Goal: Task Accomplishment & Management: Manage account settings

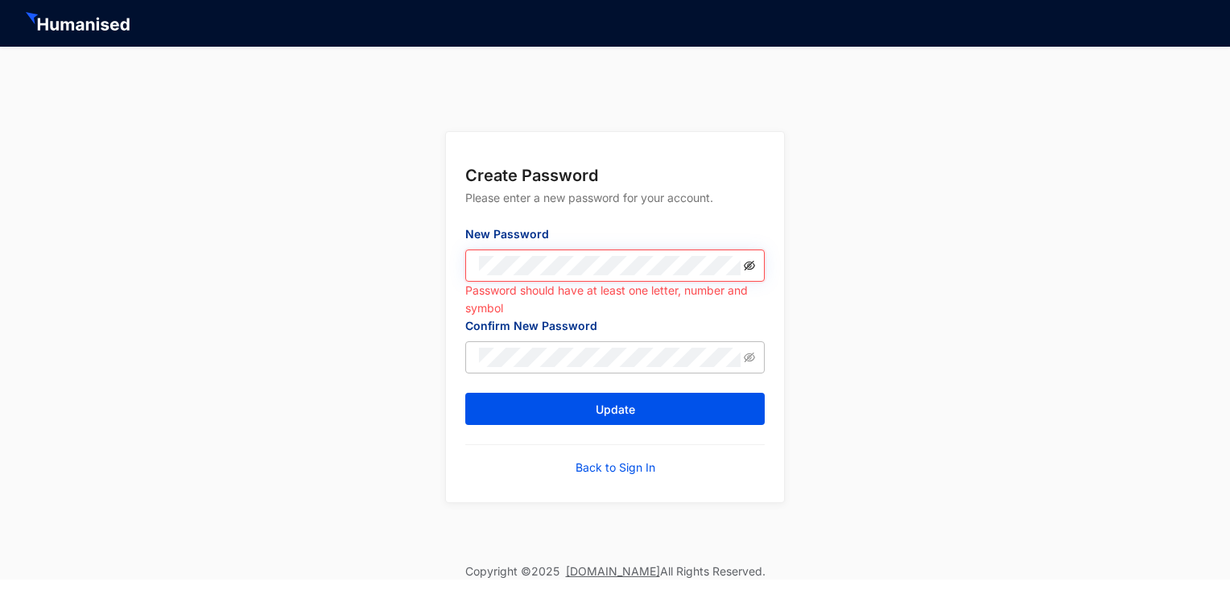
click at [746, 265] on icon "eye-invisible" at bounding box center [749, 265] width 11 height 11
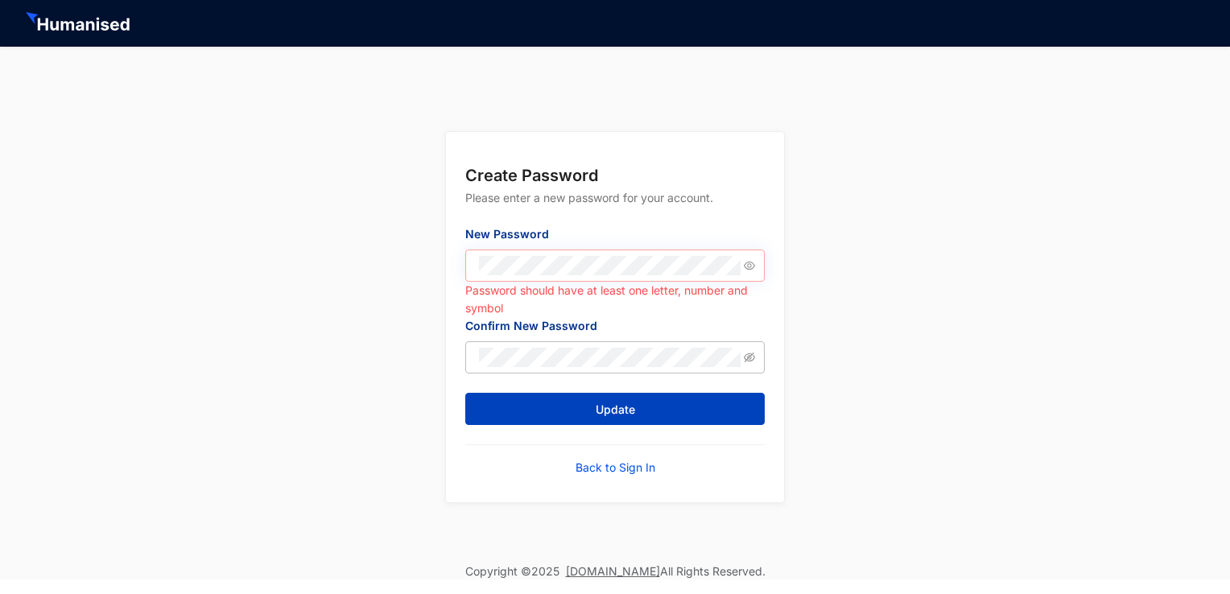
click at [502, 417] on button "Update" at bounding box center [614, 409] width 299 height 32
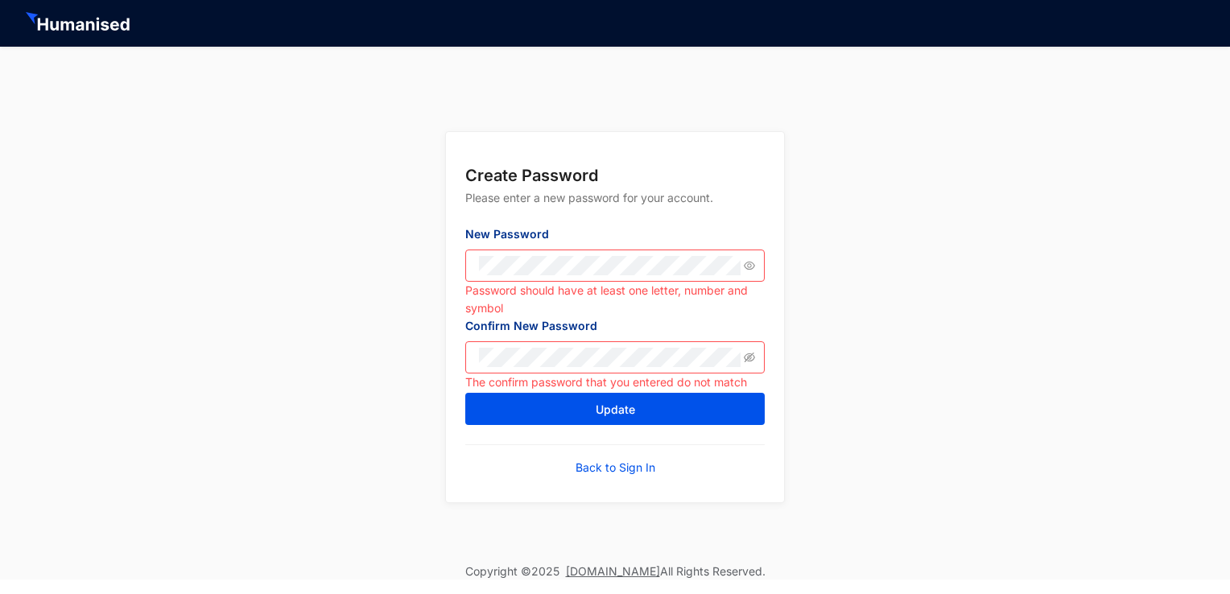
click at [370, 345] on div "Create Password Please enter a new password for your account. New Password Pass…" at bounding box center [615, 305] width 1230 height 517
click at [398, 362] on div "Create Password Please enter a new password for your account. New Password Pass…" at bounding box center [615, 305] width 1230 height 517
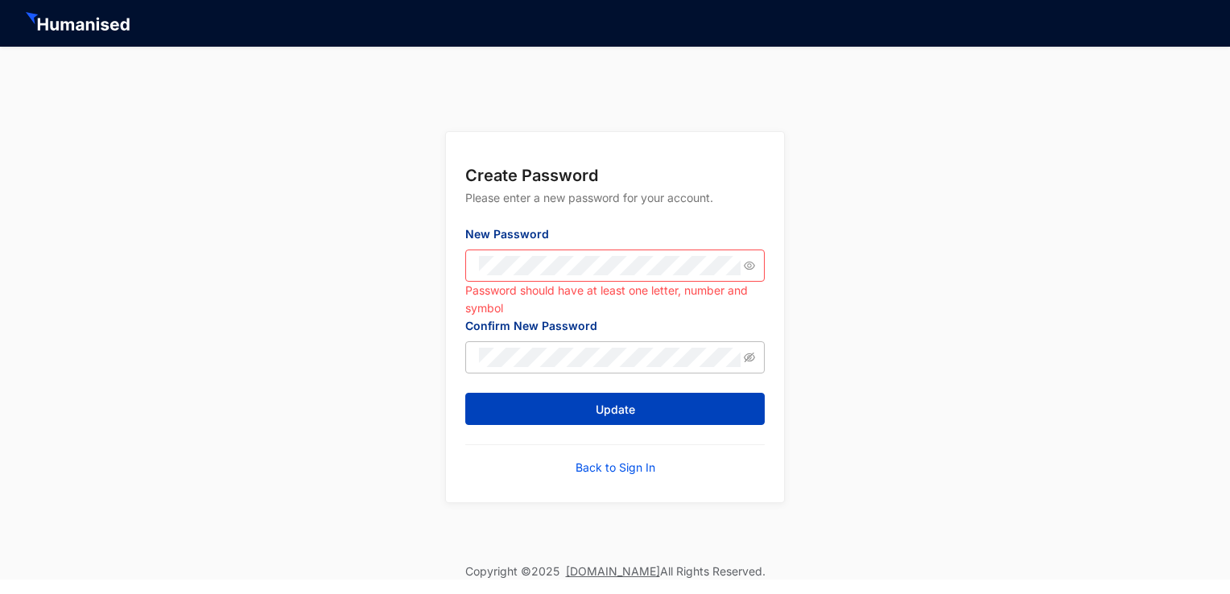
drag, startPoint x: 370, startPoint y: 472, endPoint x: 495, endPoint y: 411, distance: 138.6
click at [495, 411] on div "Create Password Please enter a new password for your account. New Password Pass…" at bounding box center [615, 305] width 1230 height 517
click at [495, 411] on button "Update" at bounding box center [614, 409] width 299 height 32
click at [621, 402] on button "Update" at bounding box center [614, 409] width 299 height 32
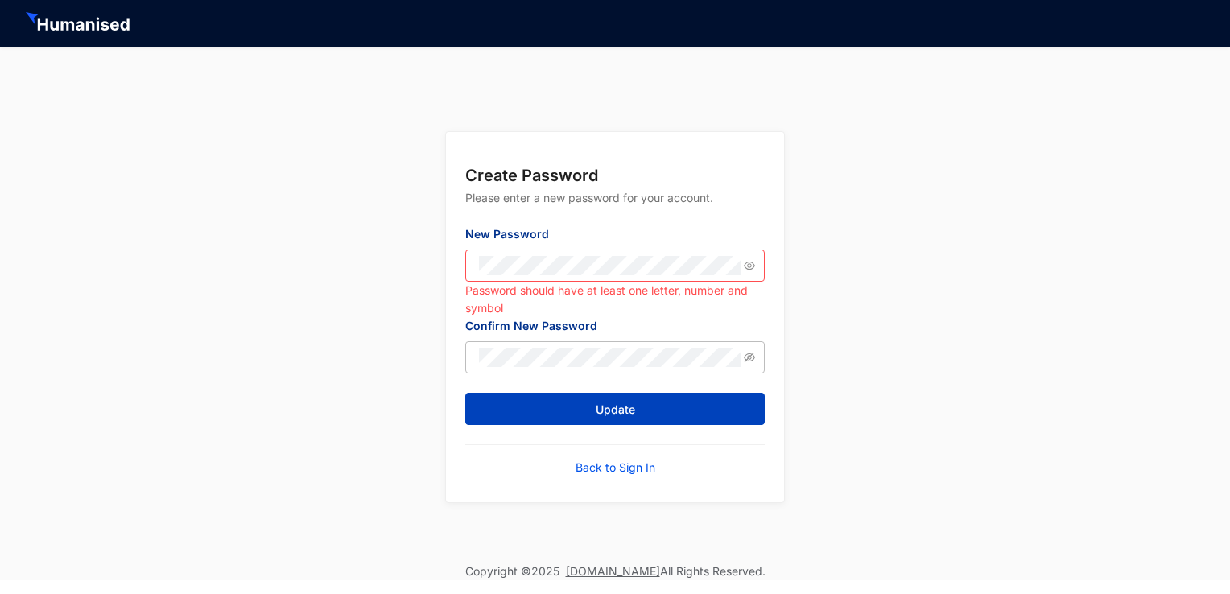
click at [618, 407] on span "Update" at bounding box center [615, 410] width 39 height 16
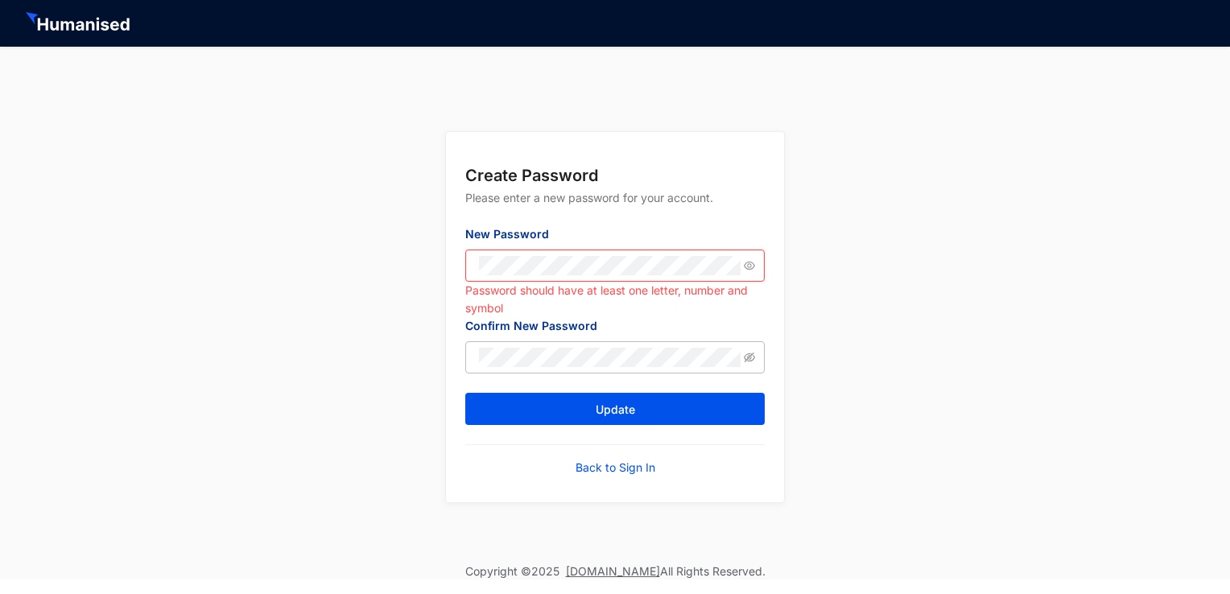
click at [382, 259] on div "Create Password Please enter a new password for your account. New Password Pass…" at bounding box center [615, 305] width 1230 height 517
click at [415, 360] on div "Create Password Please enter a new password for your account. New Password Pass…" at bounding box center [615, 305] width 1230 height 517
click at [351, 343] on div "Create Password Please enter a new password for your account. New Password Pass…" at bounding box center [615, 305] width 1230 height 517
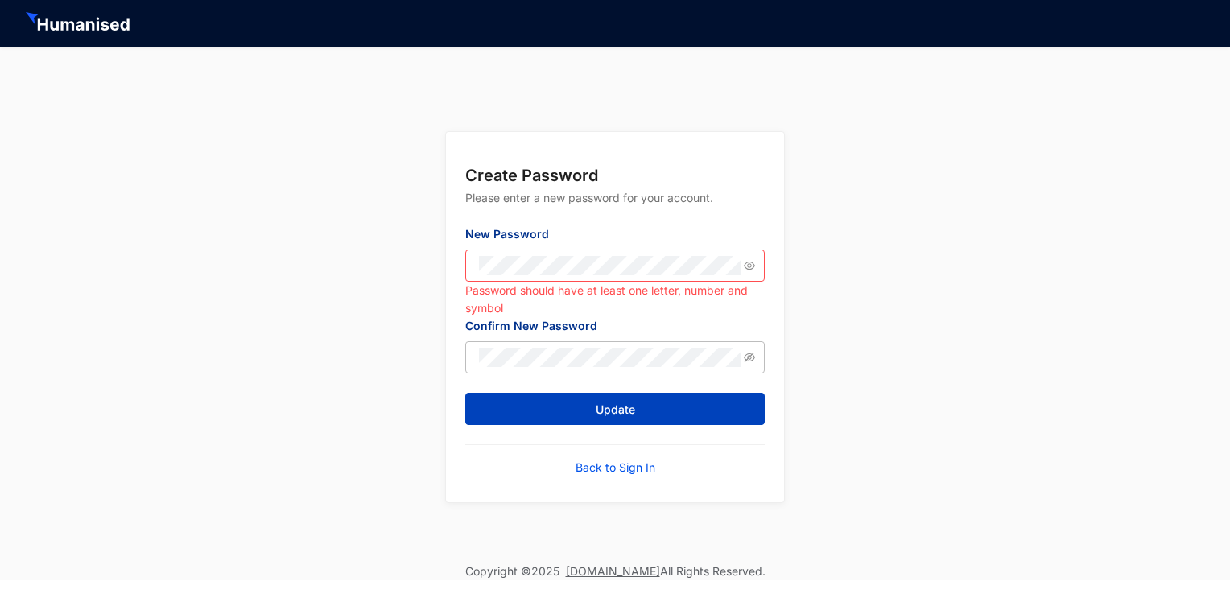
click at [478, 407] on button "Update" at bounding box center [614, 409] width 299 height 32
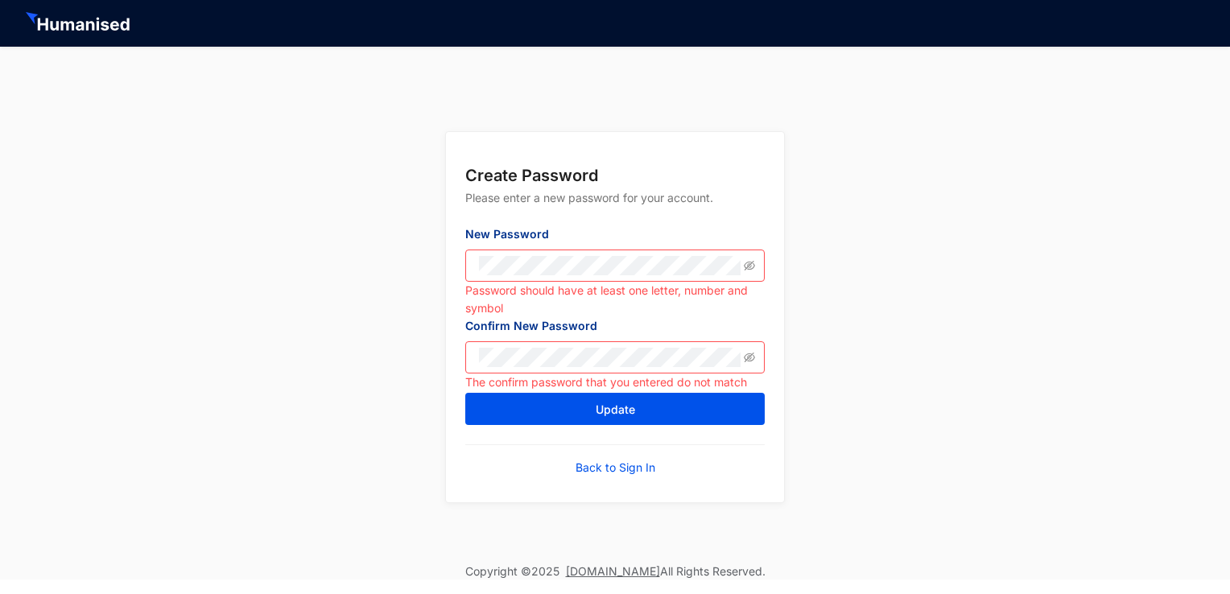
click at [395, 335] on div "Create Password Please enter a new password for your account. New Password Pass…" at bounding box center [615, 305] width 1230 height 517
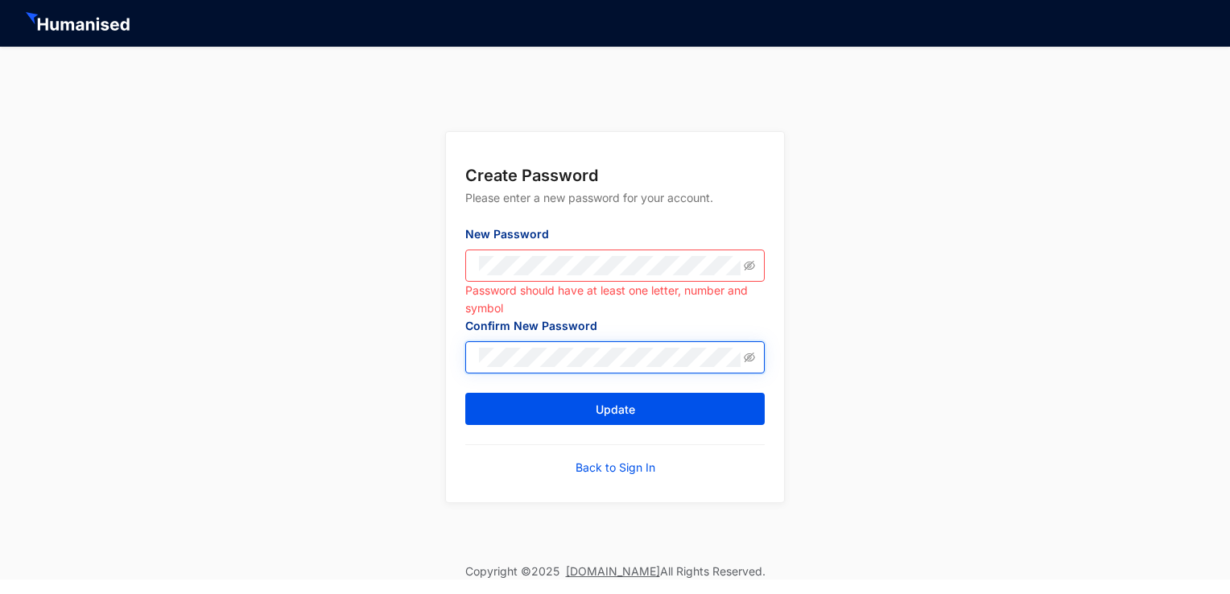
click at [465, 393] on button "Update" at bounding box center [614, 409] width 299 height 32
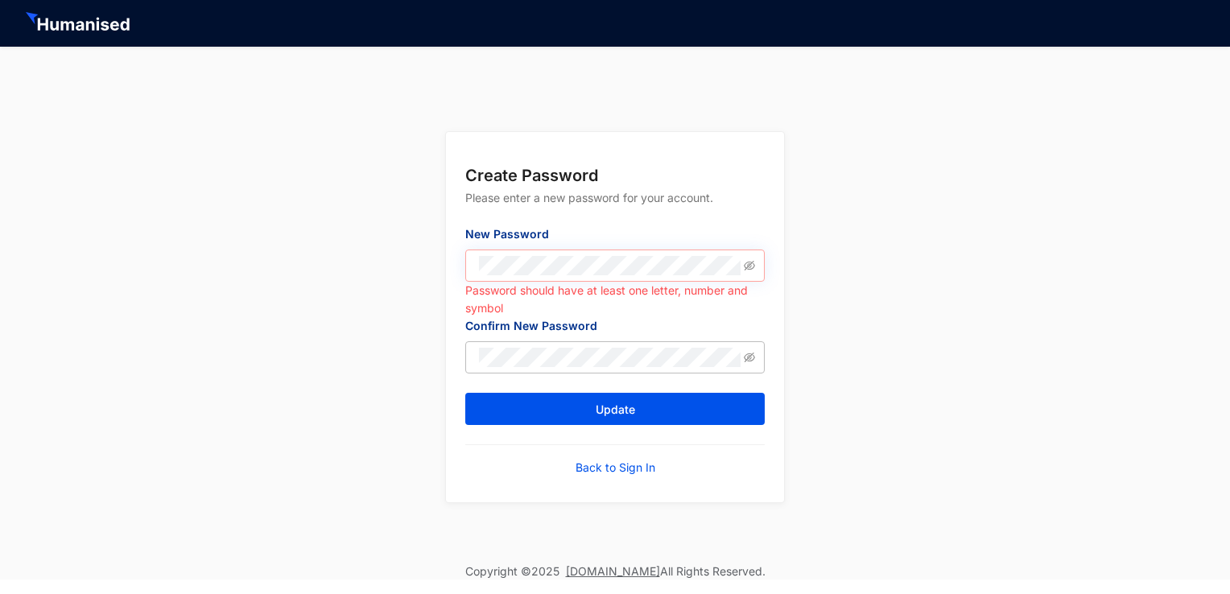
click at [755, 268] on span at bounding box center [614, 266] width 299 height 32
click at [750, 268] on icon "eye-invisible" at bounding box center [749, 265] width 11 height 11
click at [746, 356] on icon "eye-invisible" at bounding box center [749, 357] width 11 height 11
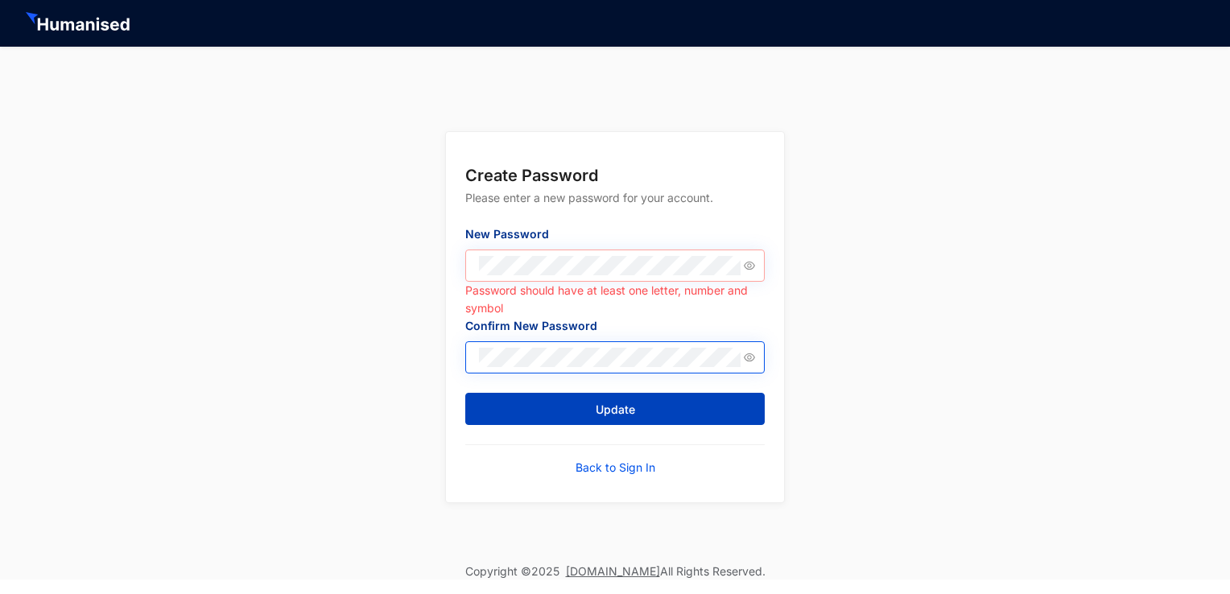
click at [635, 407] on button "Update" at bounding box center [614, 409] width 299 height 32
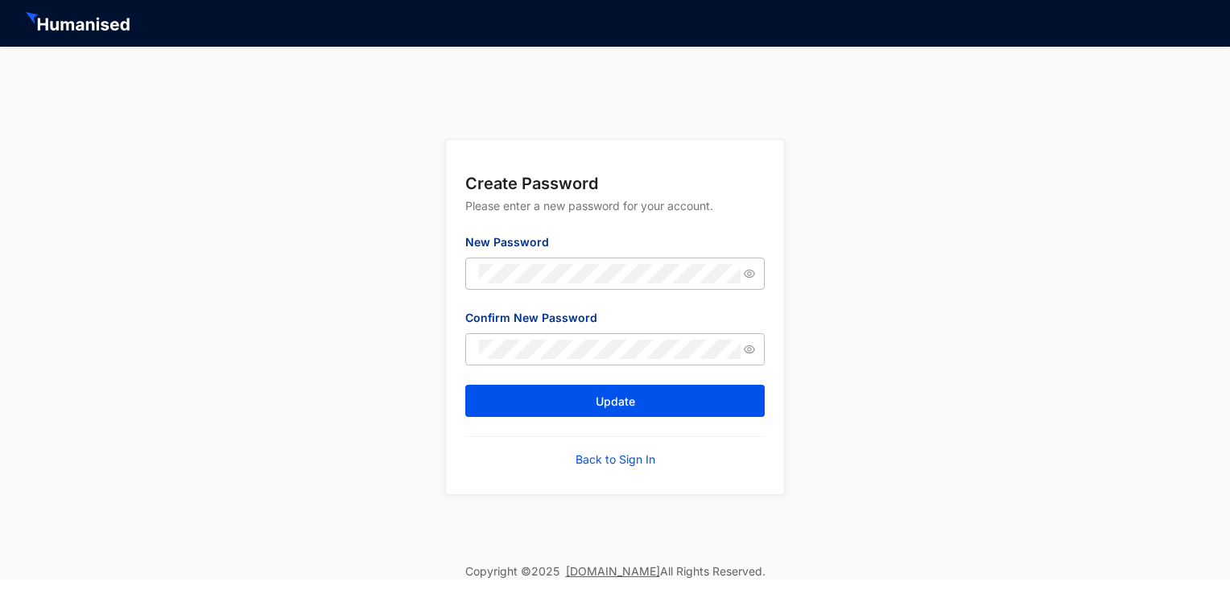
click at [493, 433] on div "Update" at bounding box center [614, 418] width 299 height 67
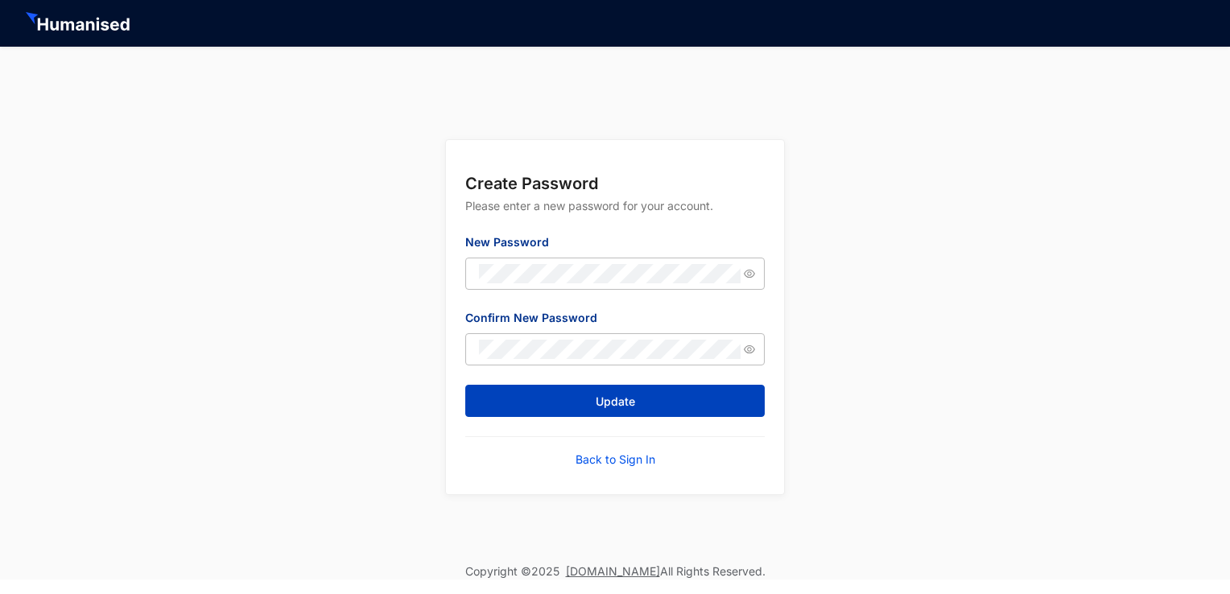
click at [621, 408] on span "Update" at bounding box center [615, 402] width 39 height 16
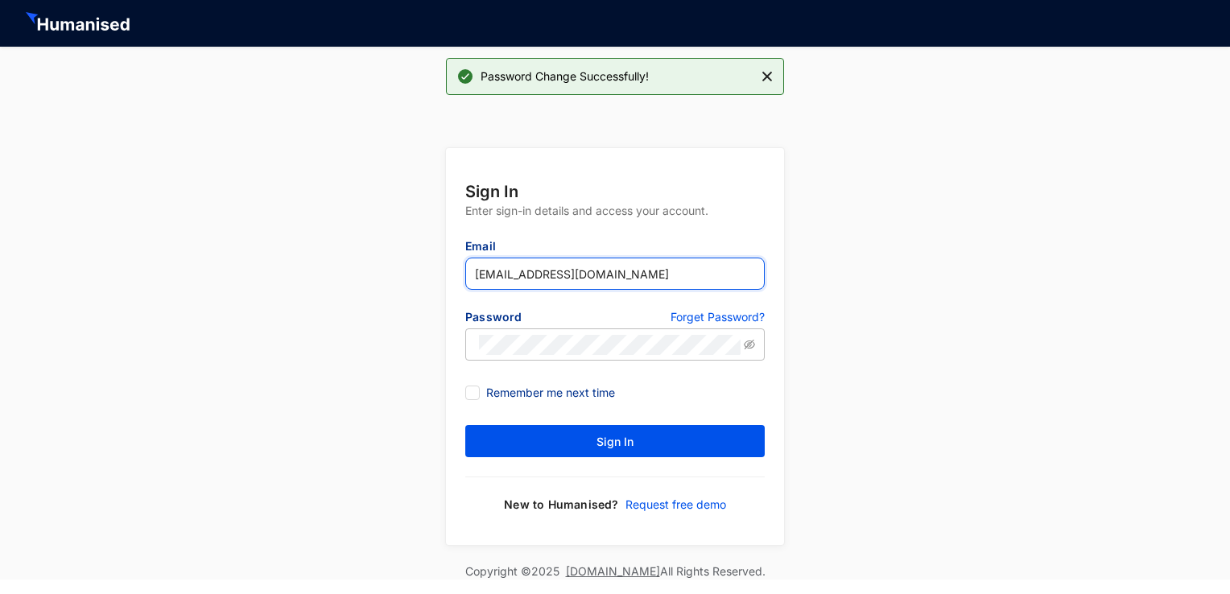
click at [587, 277] on input "[EMAIL_ADDRESS][DOMAIN_NAME]" at bounding box center [614, 274] width 299 height 32
type input "d"
type input "[EMAIL_ADDRESS][DOMAIN_NAME]"
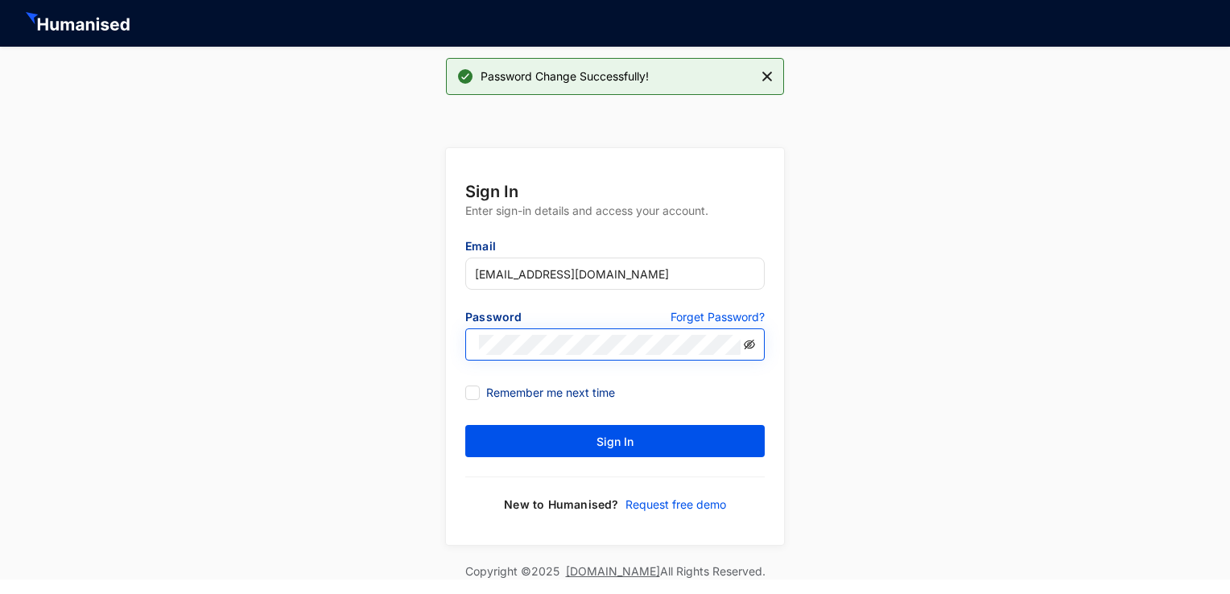
click at [746, 349] on icon "eye-invisible" at bounding box center [749, 345] width 11 height 10
click at [504, 410] on form "Sign In Enter sign-in details and access your account. Email [EMAIL_ADDRESS][DO…" at bounding box center [615, 346] width 338 height 397
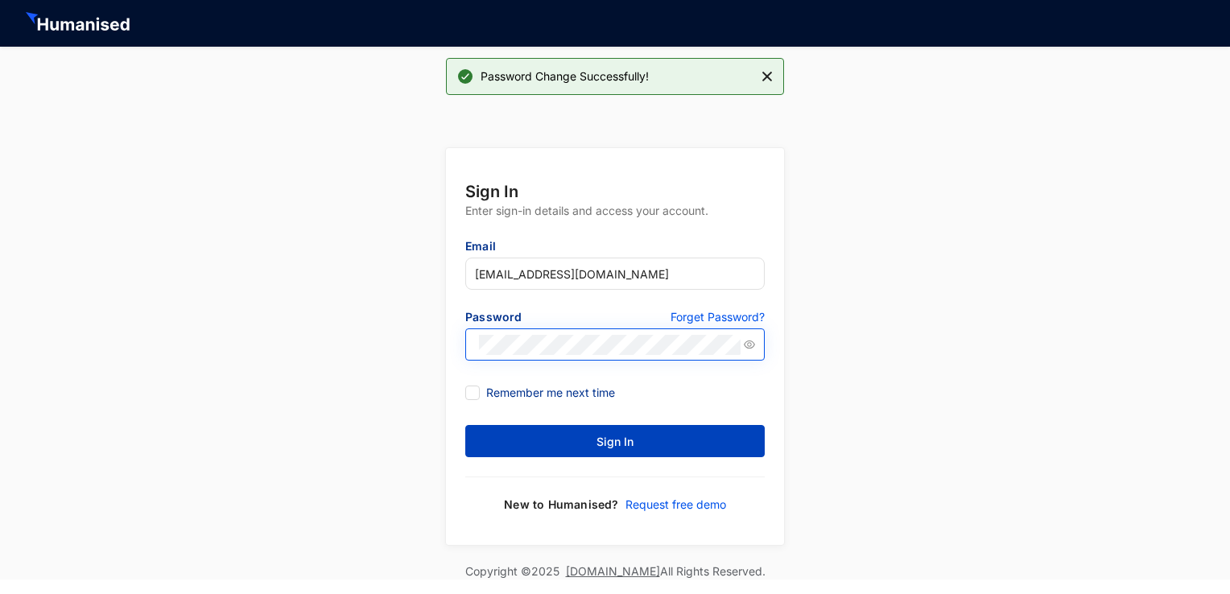
click at [557, 443] on button "Sign In" at bounding box center [614, 441] width 299 height 32
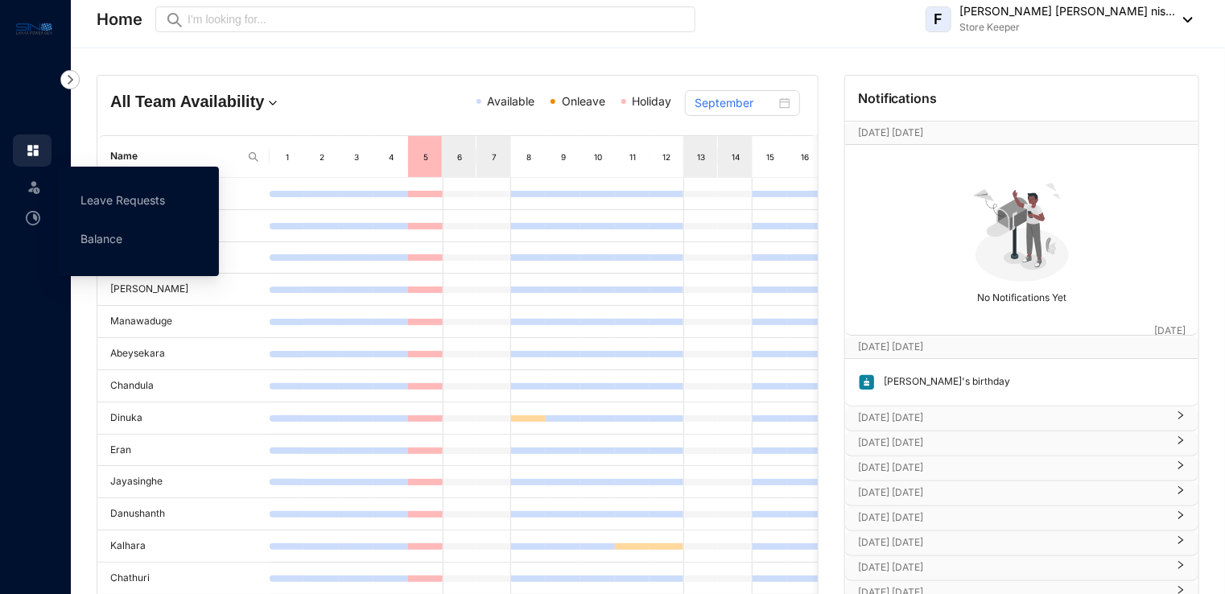
click at [35, 195] on span at bounding box center [34, 186] width 16 height 32
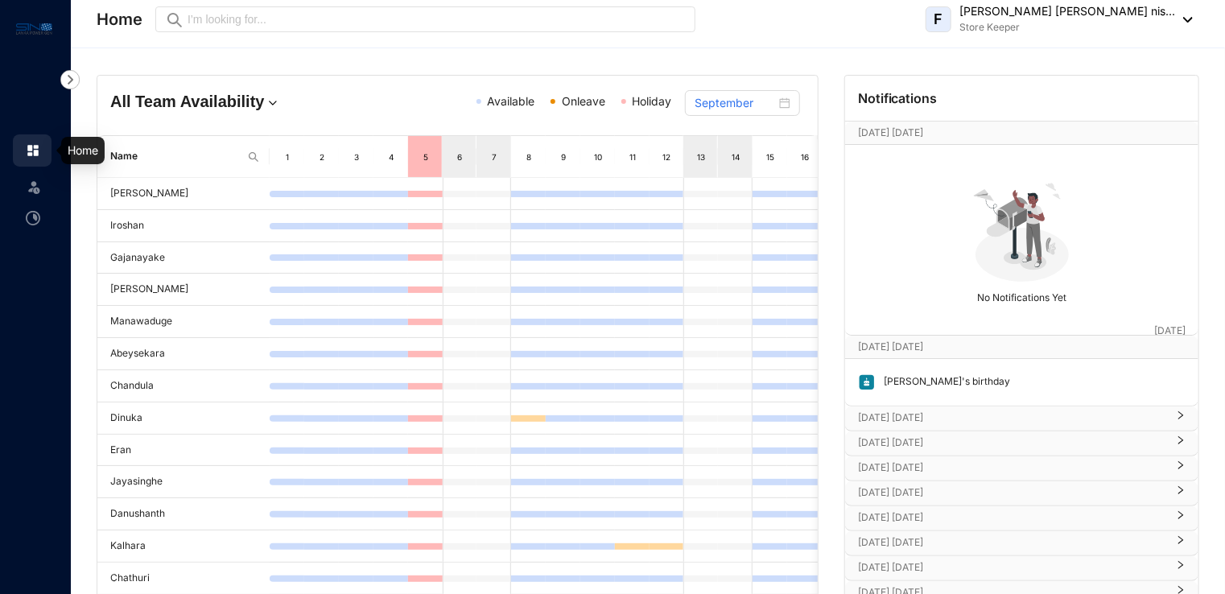
click at [32, 156] on img at bounding box center [33, 150] width 14 height 14
click at [1190, 23] on div "F [PERSON_NAME] [PERSON_NAME] nis... Store Keeper" at bounding box center [1059, 19] width 267 height 32
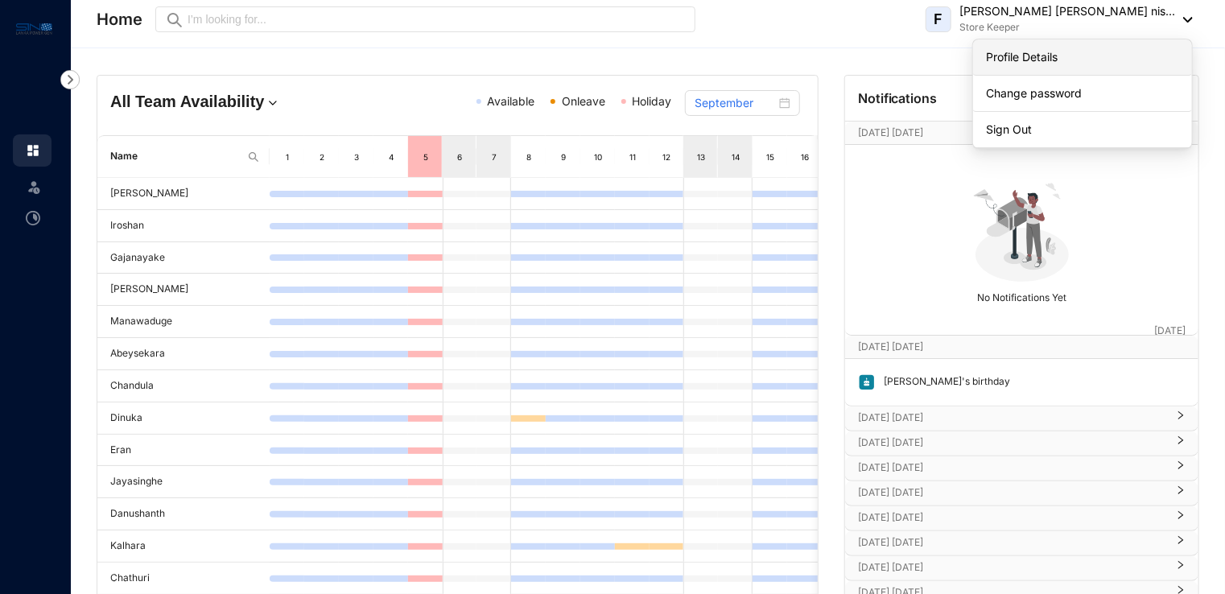
click at [1030, 56] on link "Profile Details" at bounding box center [1082, 57] width 193 height 16
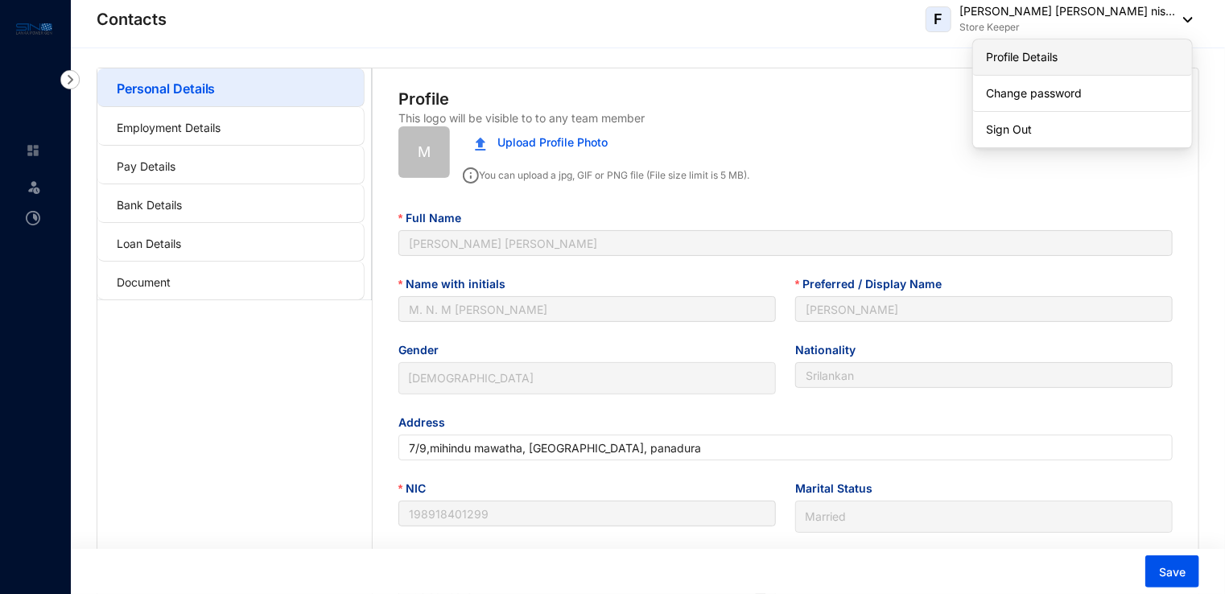
type input "[DATE]"
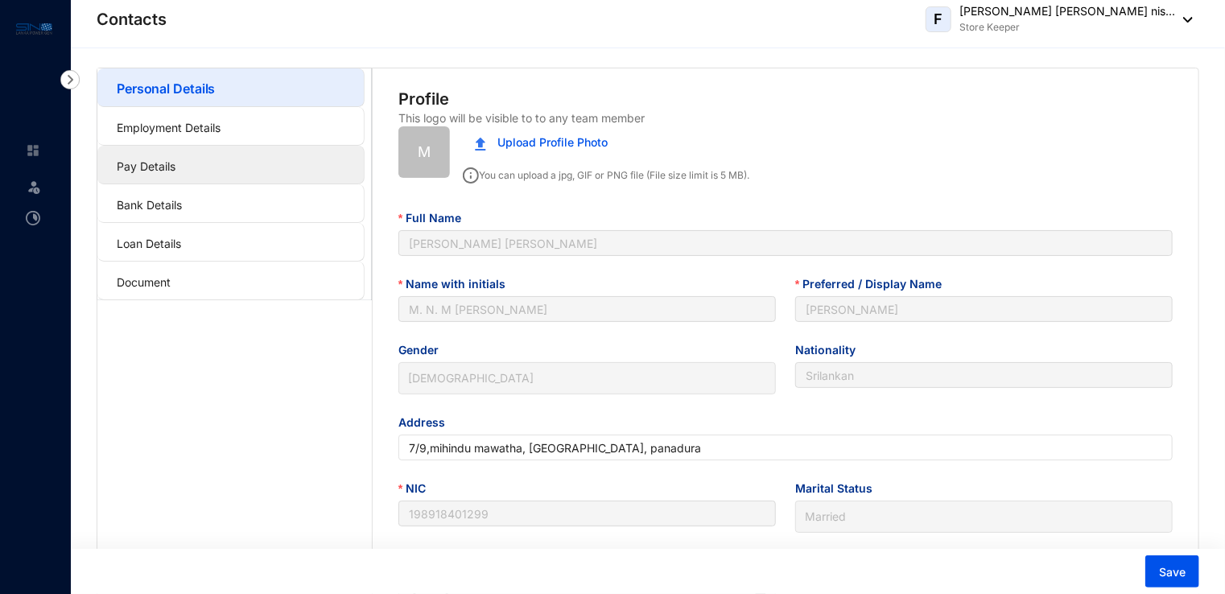
click at [168, 167] on link "Pay Details" at bounding box center [146, 166] width 59 height 14
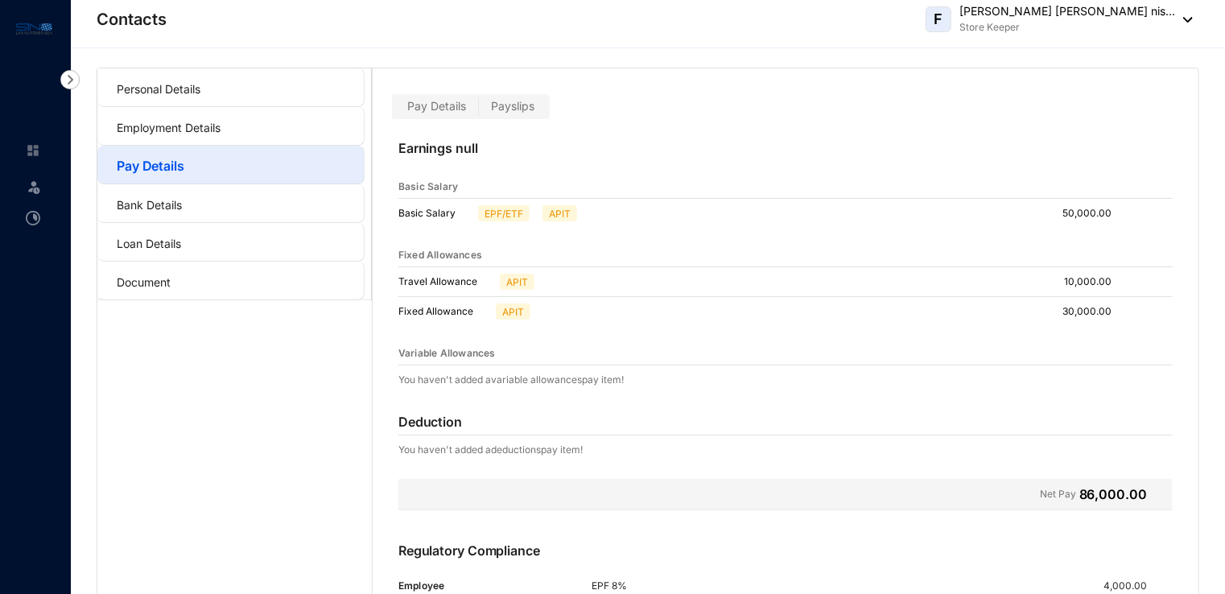
click at [1223, 580] on div "Personal Details Employment Details Pay Details Bank Details Loan Details Docum…" at bounding box center [648, 401] width 1154 height 706
click at [509, 105] on span "Payslips" at bounding box center [512, 106] width 43 height 14
click at [479, 110] on input "Payslips" at bounding box center [479, 110] width 0 height 0
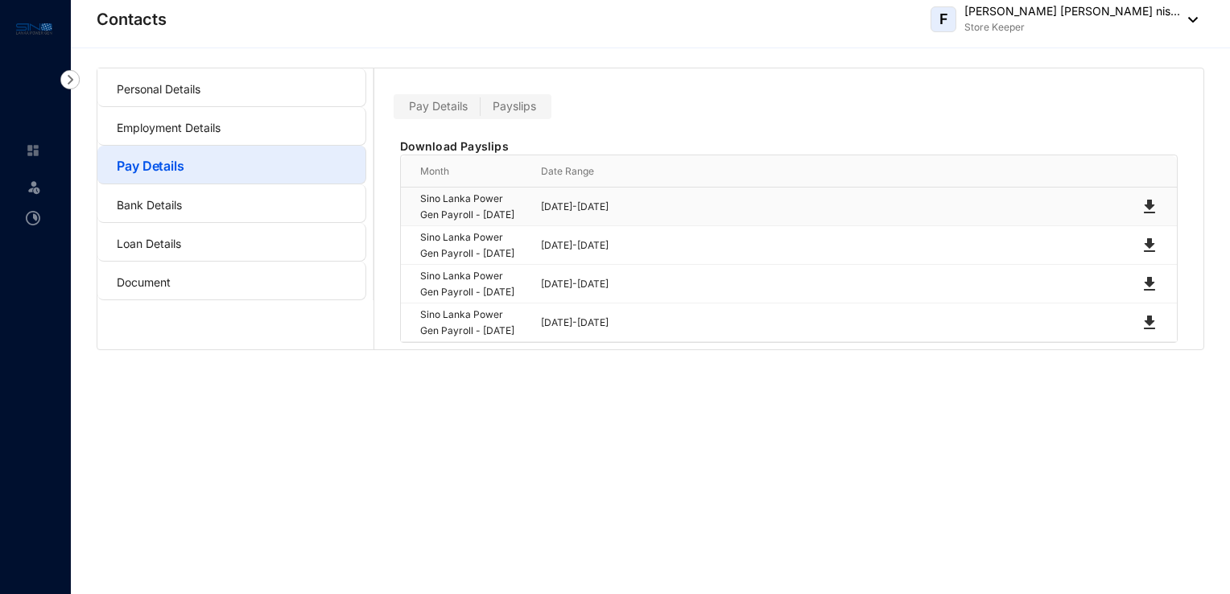
click at [1148, 217] on img at bounding box center [1149, 206] width 19 height 19
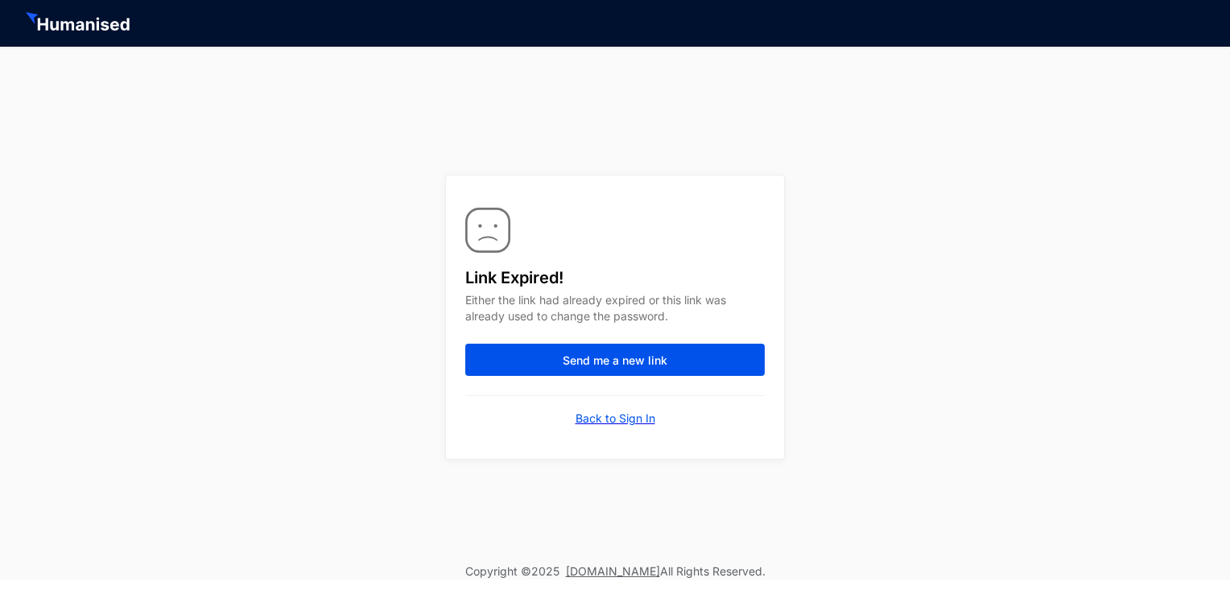
click at [73, 21] on img at bounding box center [79, 23] width 107 height 23
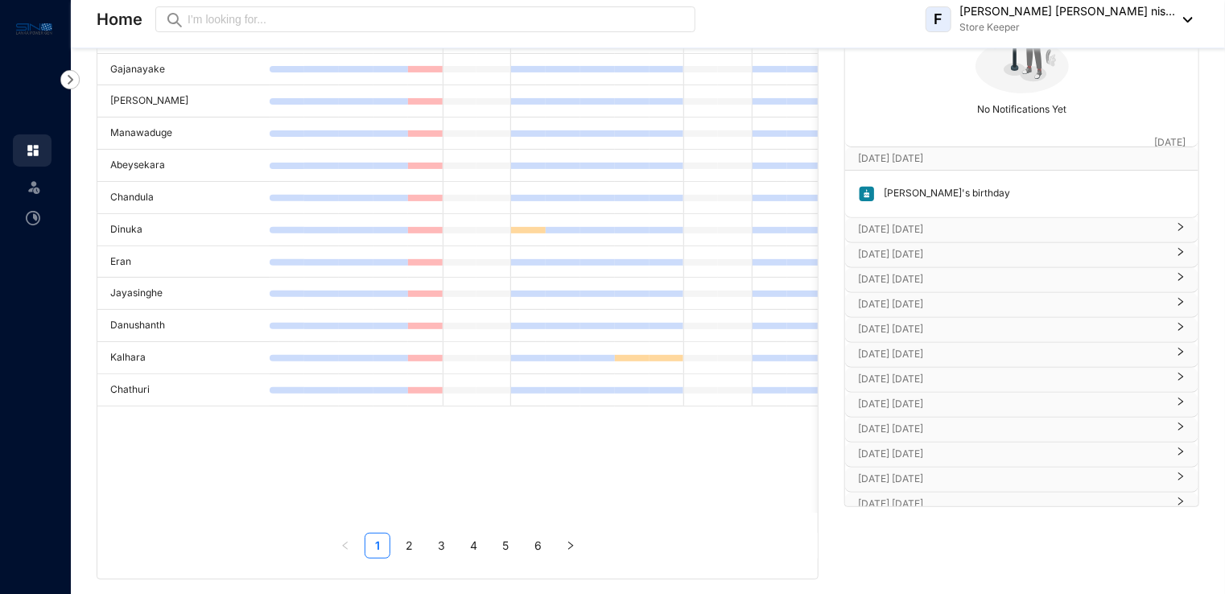
scroll to position [198, 0]
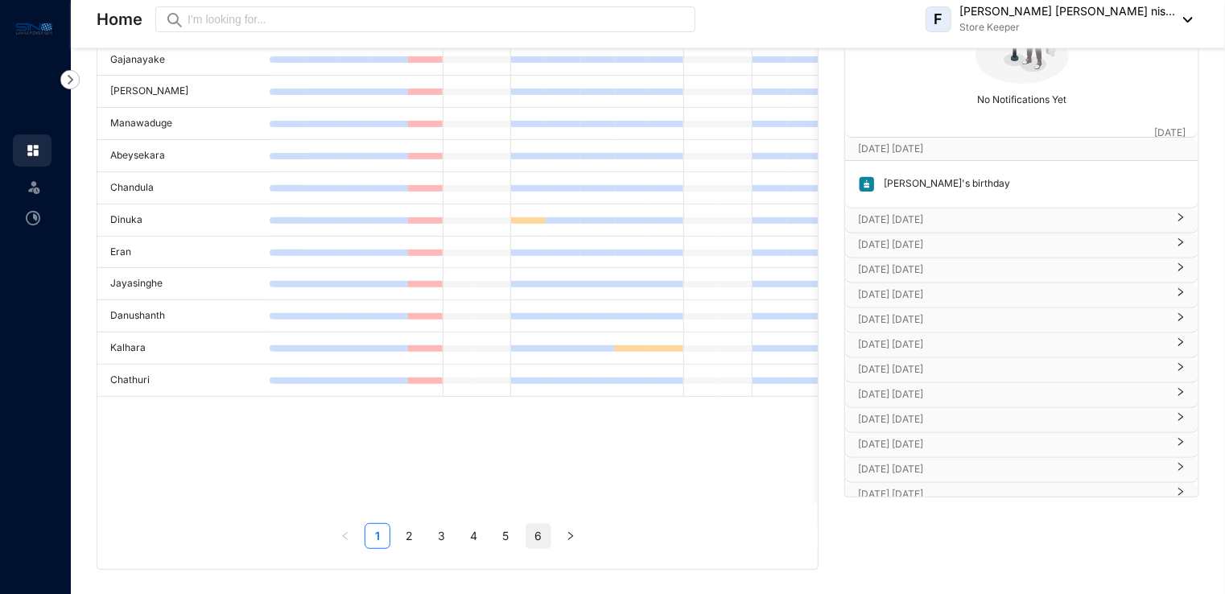
click at [529, 531] on link "6" at bounding box center [539, 536] width 24 height 24
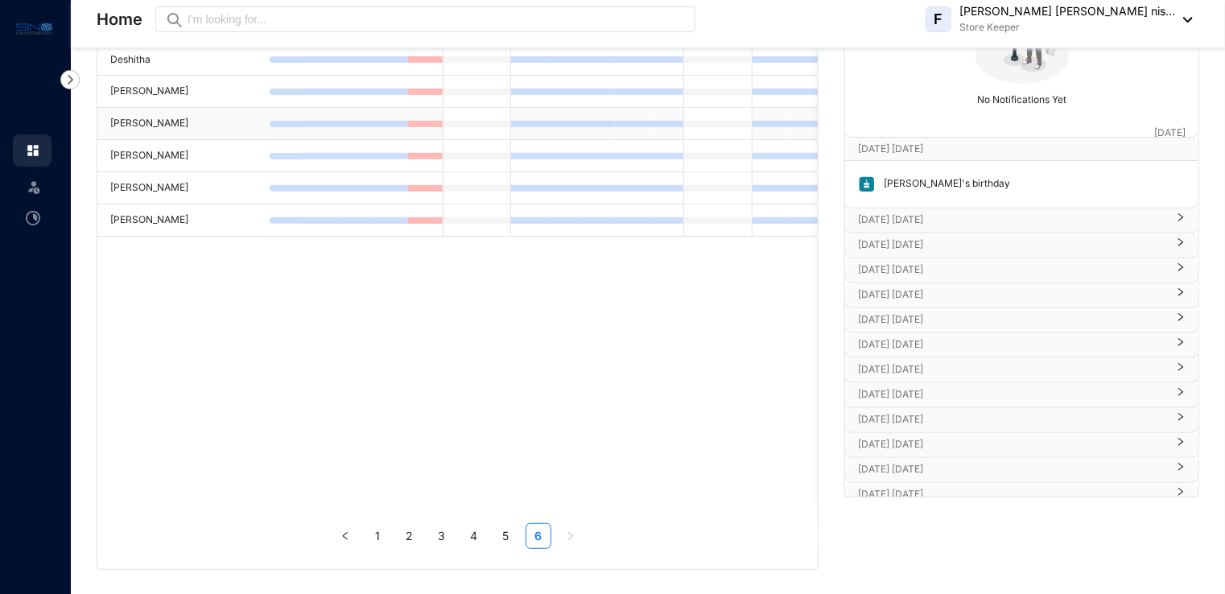
click at [151, 132] on td "[PERSON_NAME]" at bounding box center [183, 124] width 172 height 32
drag, startPoint x: 151, startPoint y: 132, endPoint x: 35, endPoint y: 188, distance: 128.9
click at [35, 188] on img at bounding box center [34, 187] width 16 height 16
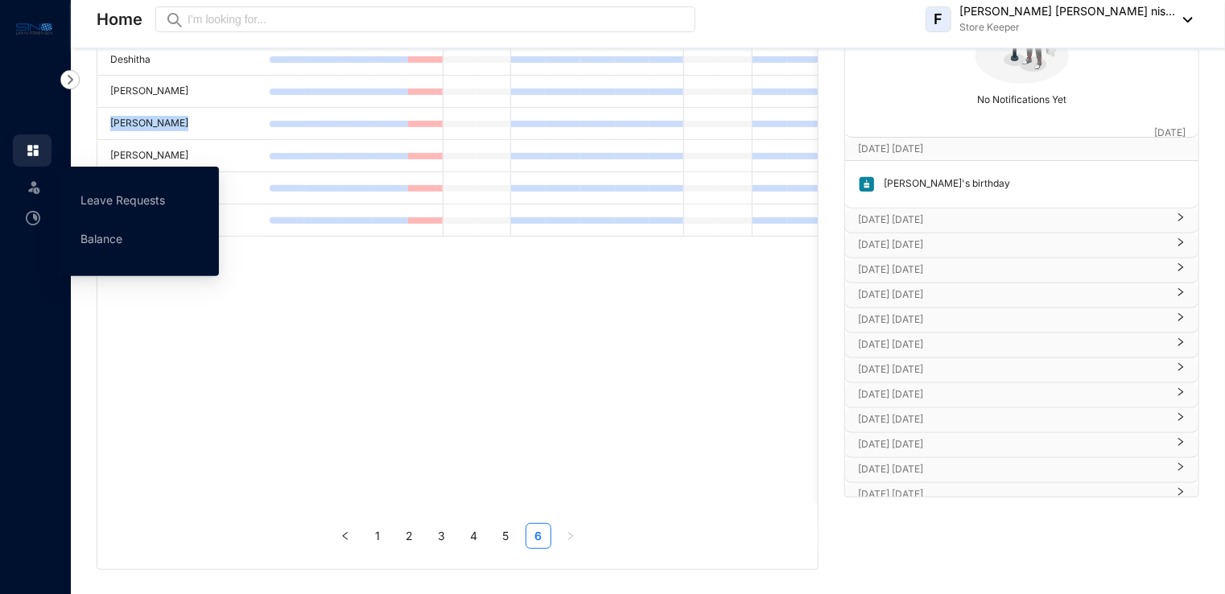
click at [35, 187] on img at bounding box center [34, 187] width 16 height 16
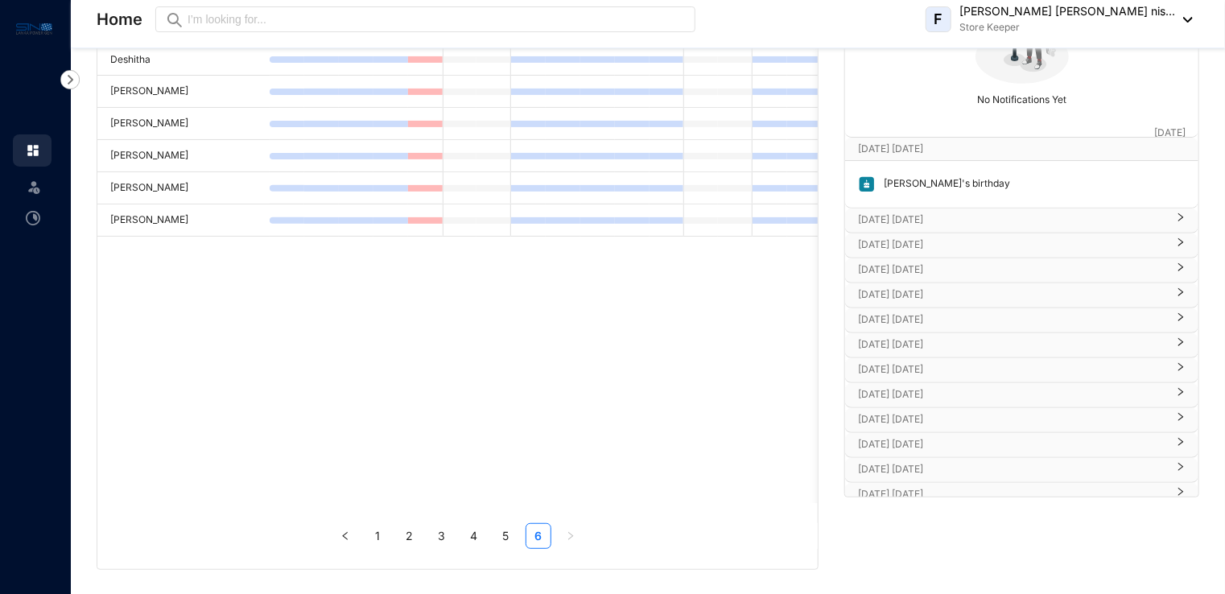
click at [1188, 12] on div "F [PERSON_NAME] [PERSON_NAME] nis... Store Keeper" at bounding box center [1059, 19] width 267 height 32
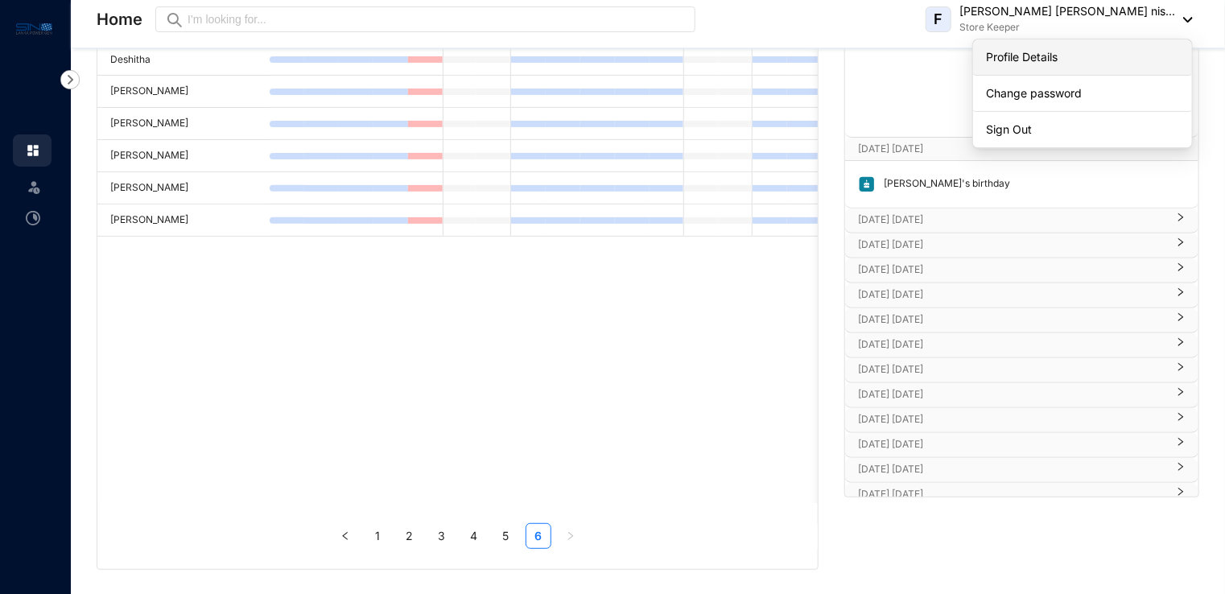
click at [1028, 64] on link "Profile Details" at bounding box center [1082, 57] width 193 height 16
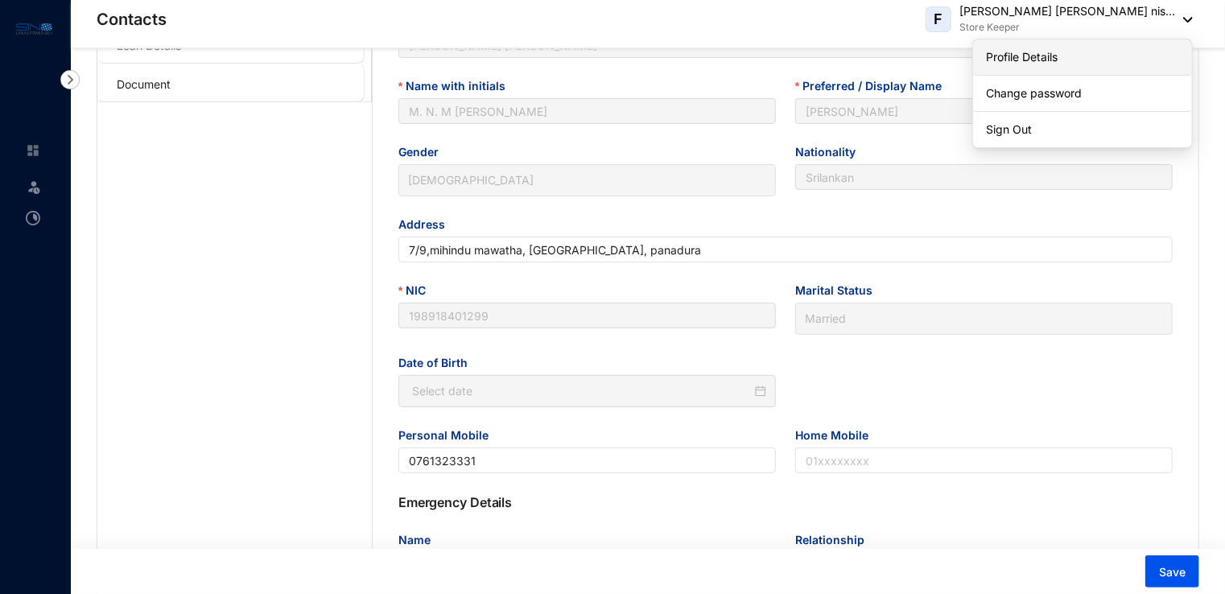
type input "[DATE]"
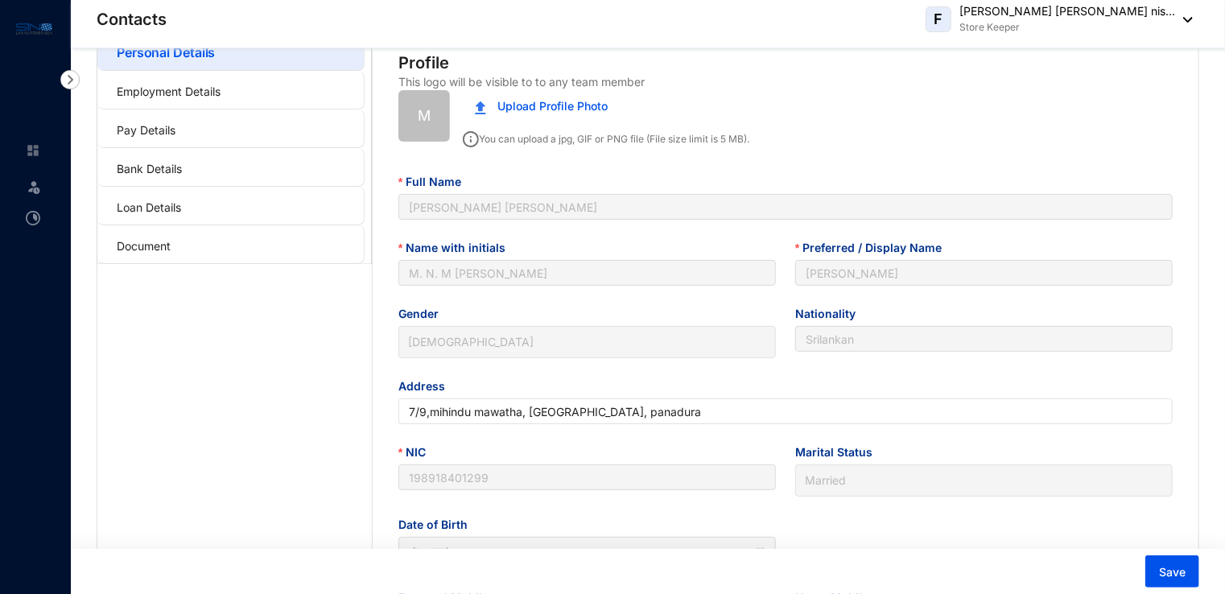
scroll to position [16, 0]
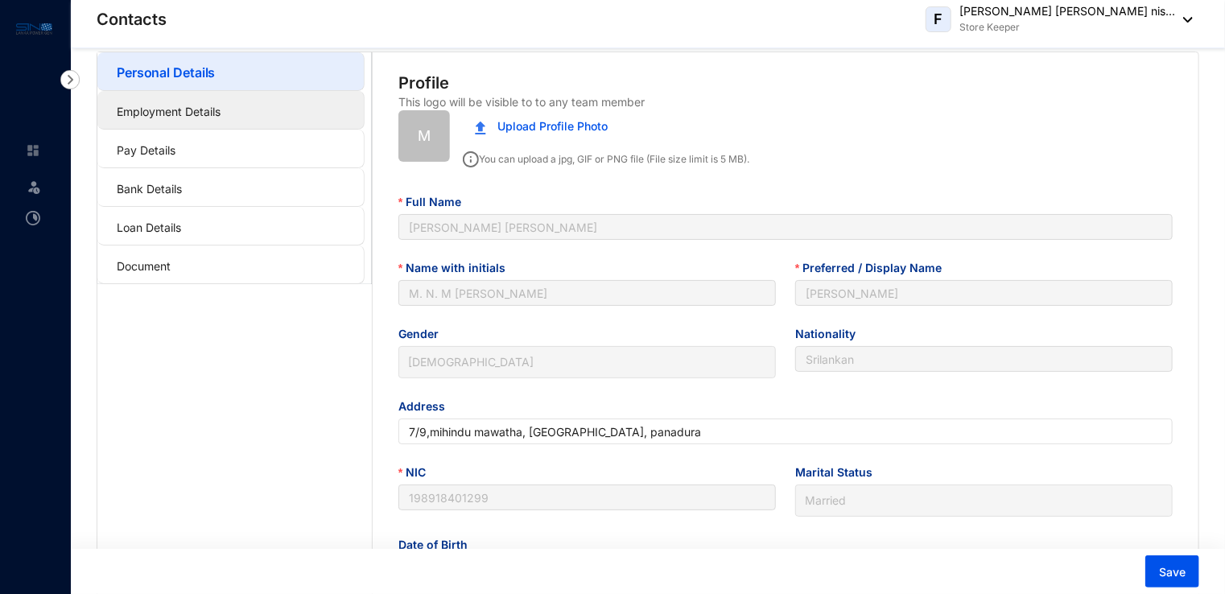
click at [145, 108] on link "Employment Details" at bounding box center [169, 112] width 104 height 14
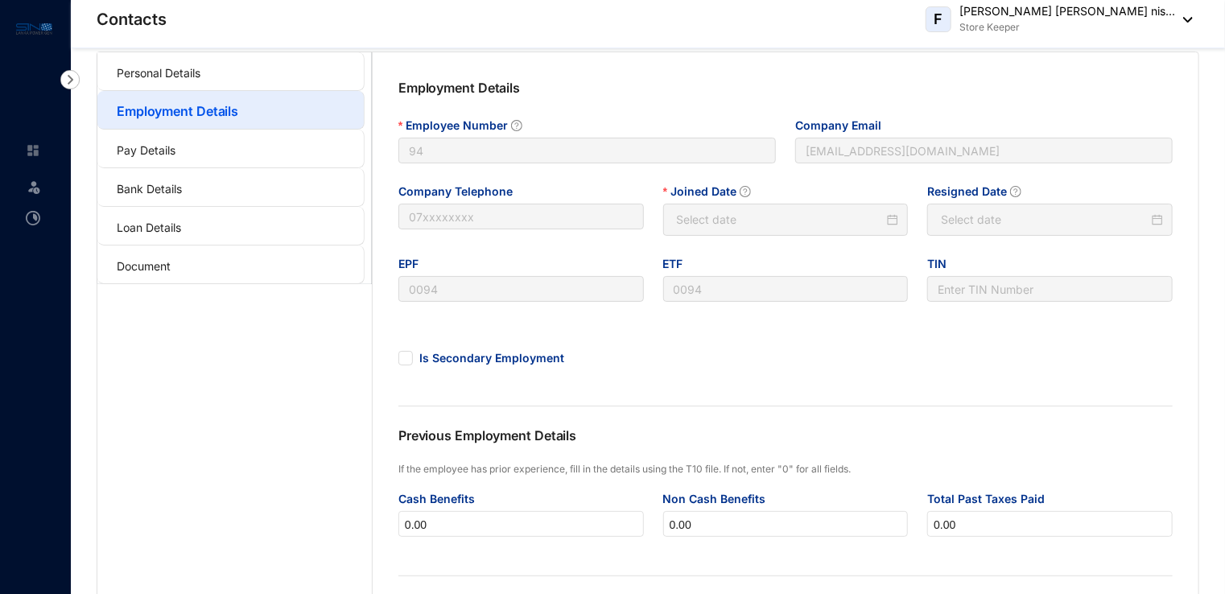
type input "2025-06-12"
type input "Invalid Date"
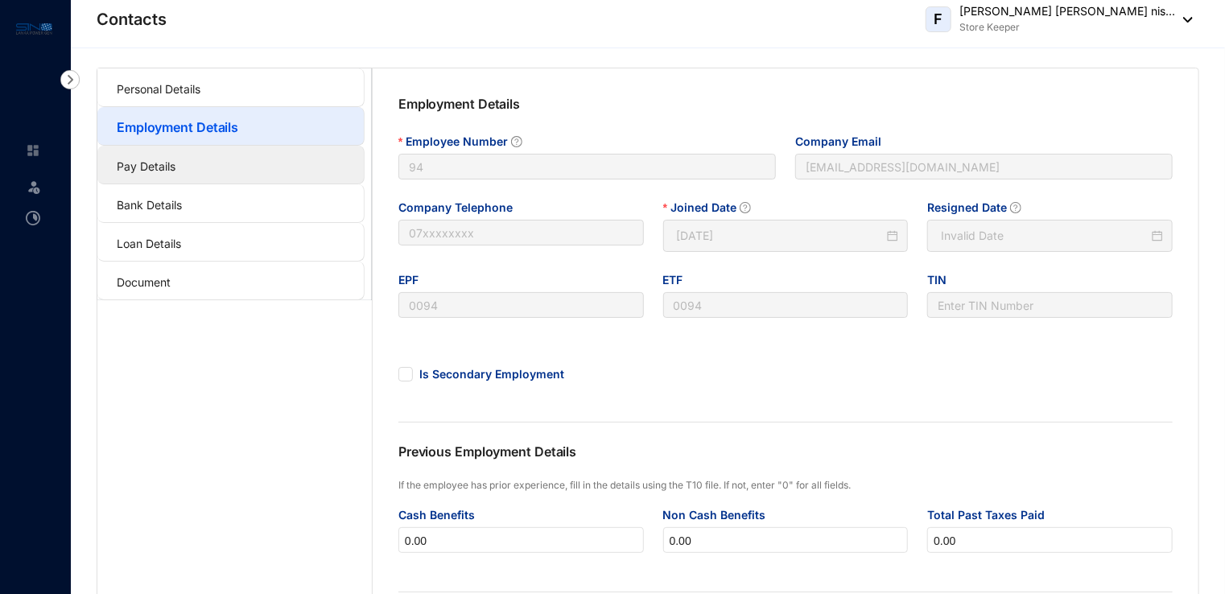
click at [165, 166] on link "Pay Details" at bounding box center [146, 166] width 59 height 14
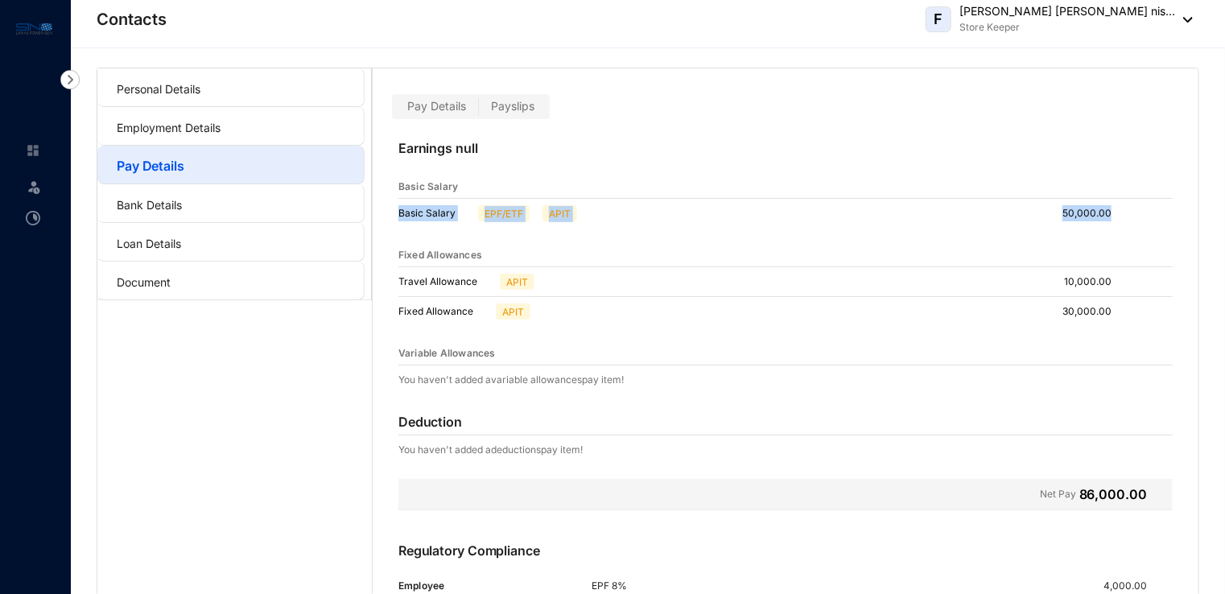
drag, startPoint x: 1224, startPoint y: 177, endPoint x: 1232, endPoint y: 206, distance: 29.9
click at [1225, 206] on html "Contacts Leave Contacts F Mohamad fayas mohamad nis... Store Keeper Personal De…" at bounding box center [612, 297] width 1225 height 594
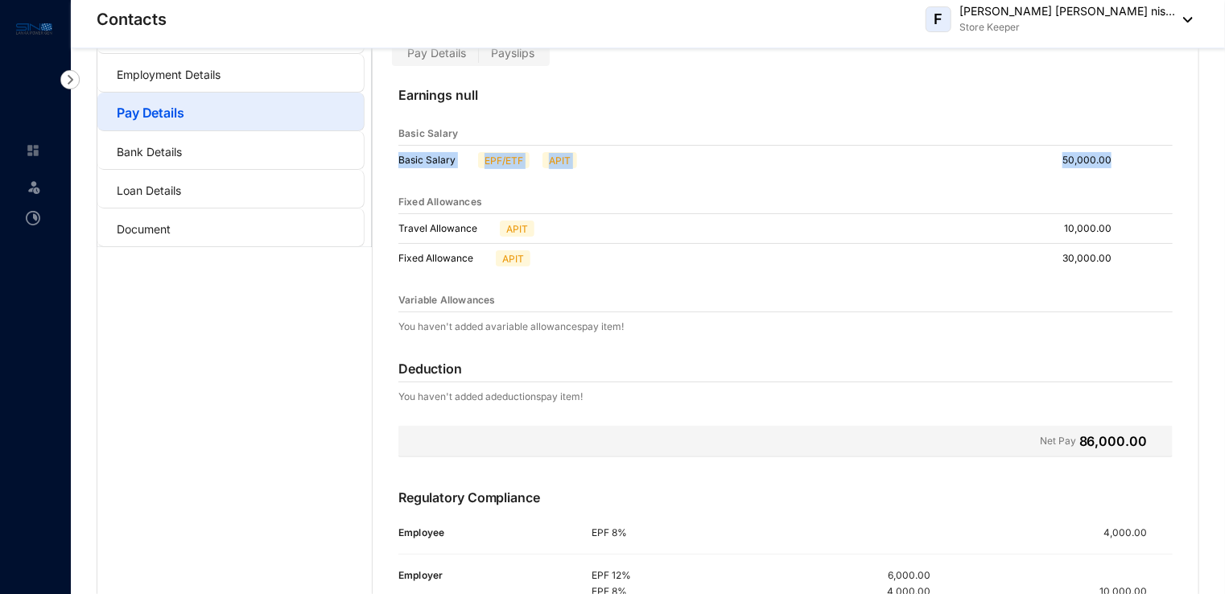
scroll to position [52, 0]
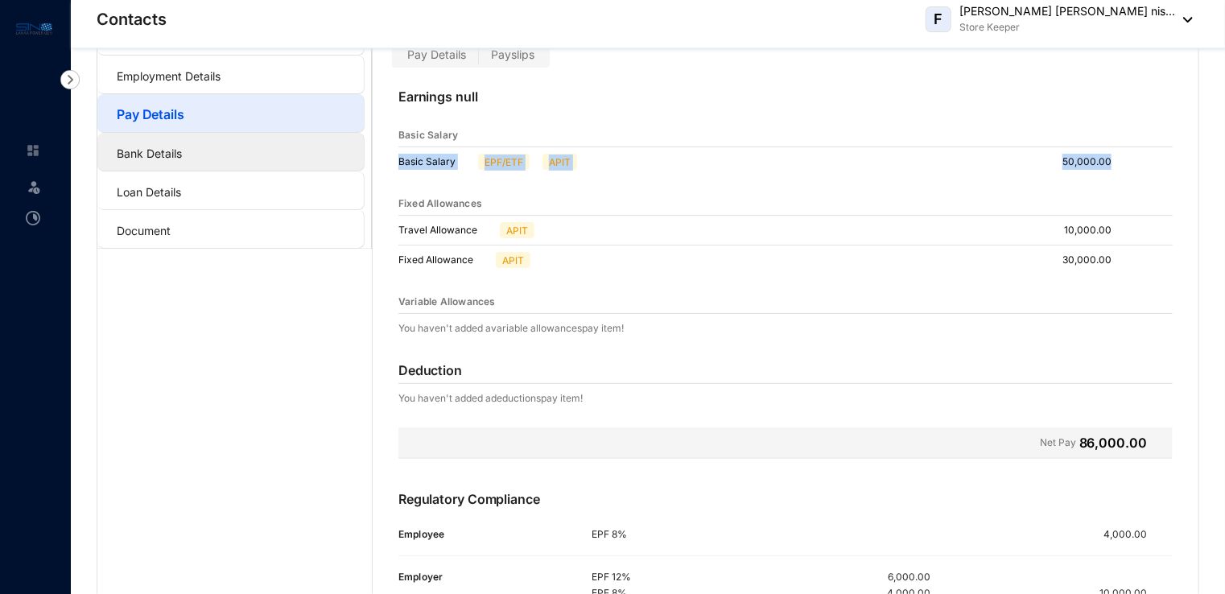
click at [164, 147] on link "Bank Details" at bounding box center [149, 154] width 65 height 14
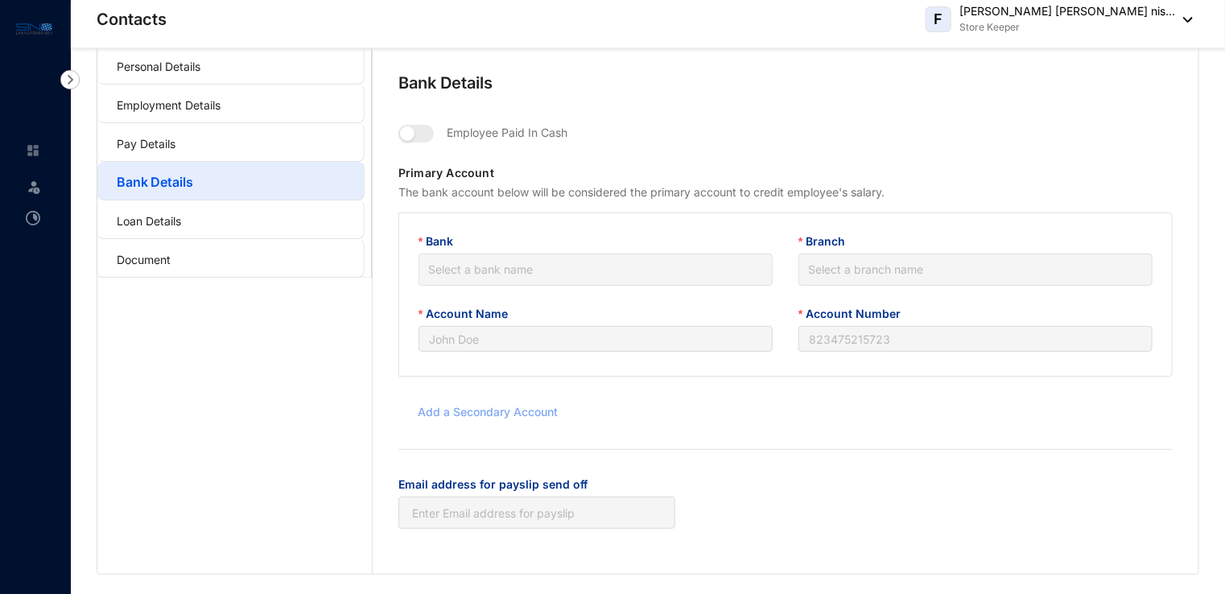
type input "Saving account"
type input "174200180033872"
click at [148, 225] on link "Loan Details" at bounding box center [149, 221] width 64 height 14
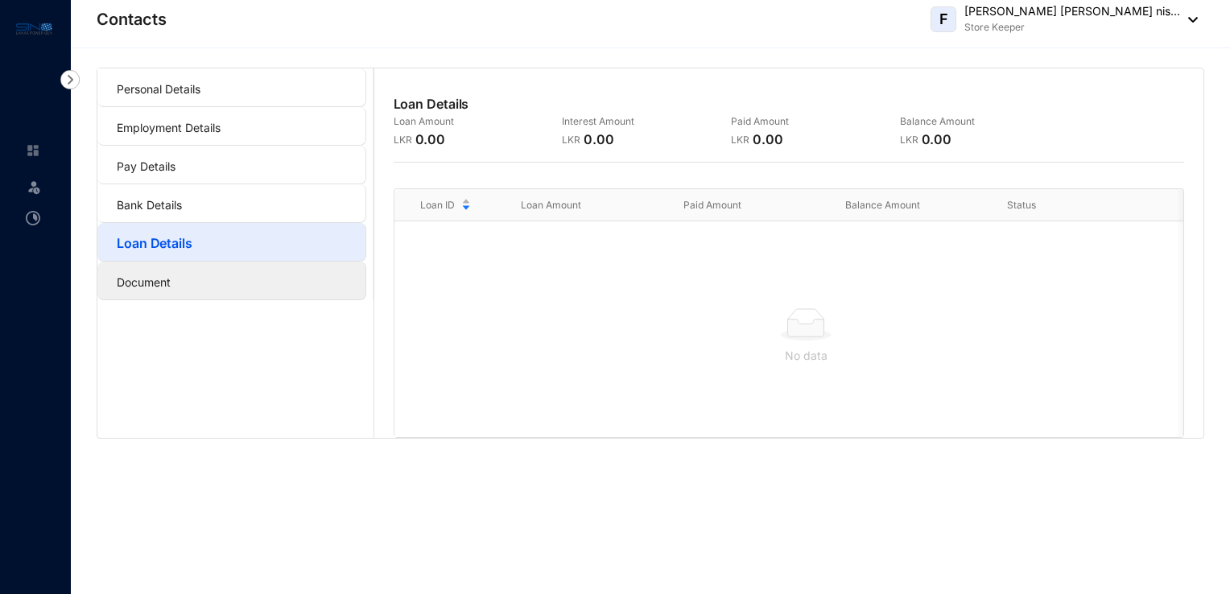
click at [147, 285] on link "Document" at bounding box center [144, 282] width 54 height 14
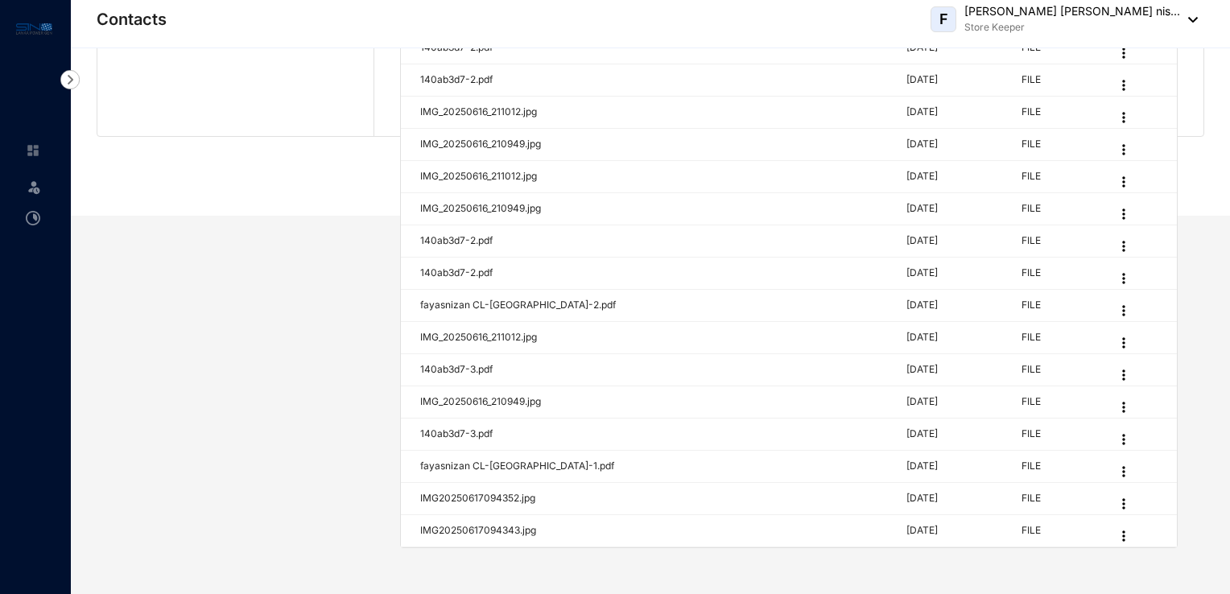
scroll to position [408, 0]
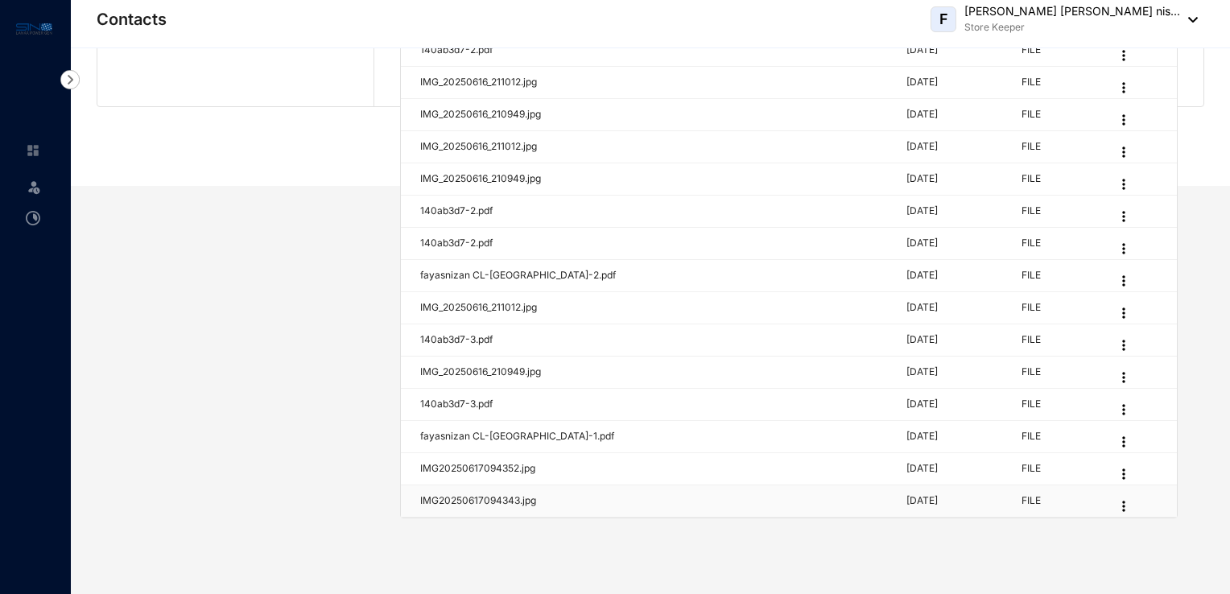
click at [436, 498] on p "IMG20250617094343.jpg" at bounding box center [654, 500] width 468 height 15
click at [1116, 498] on img at bounding box center [1124, 506] width 16 height 16
click at [1021, 528] on link "Download" at bounding box center [999, 530] width 52 height 14
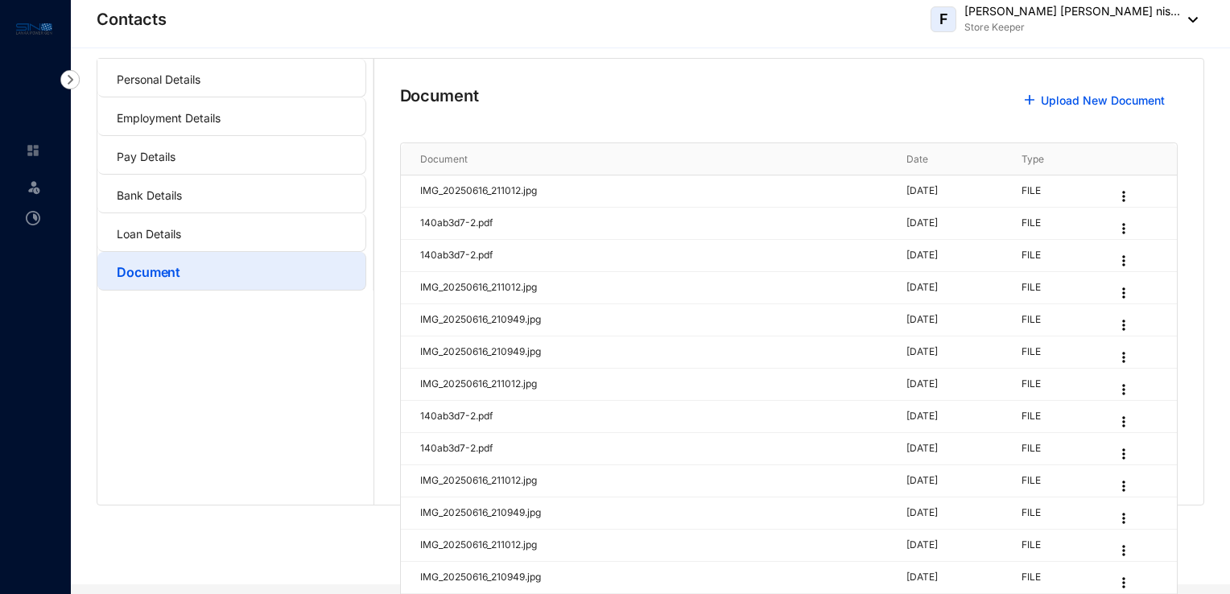
scroll to position [0, 0]
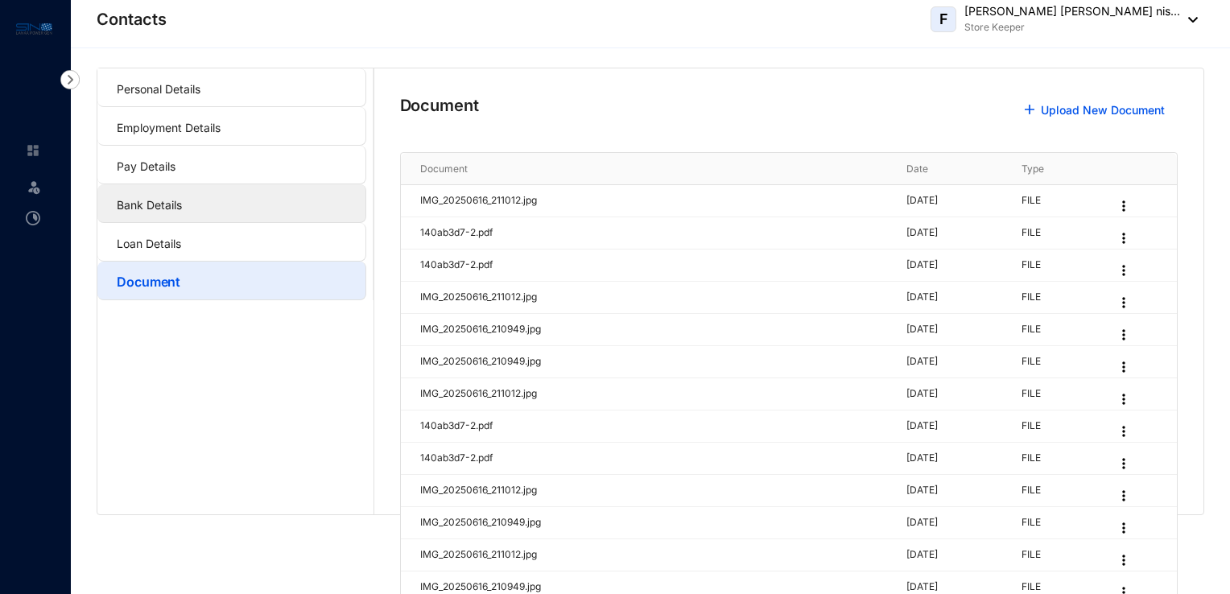
click at [171, 198] on link "Bank Details" at bounding box center [149, 205] width 65 height 14
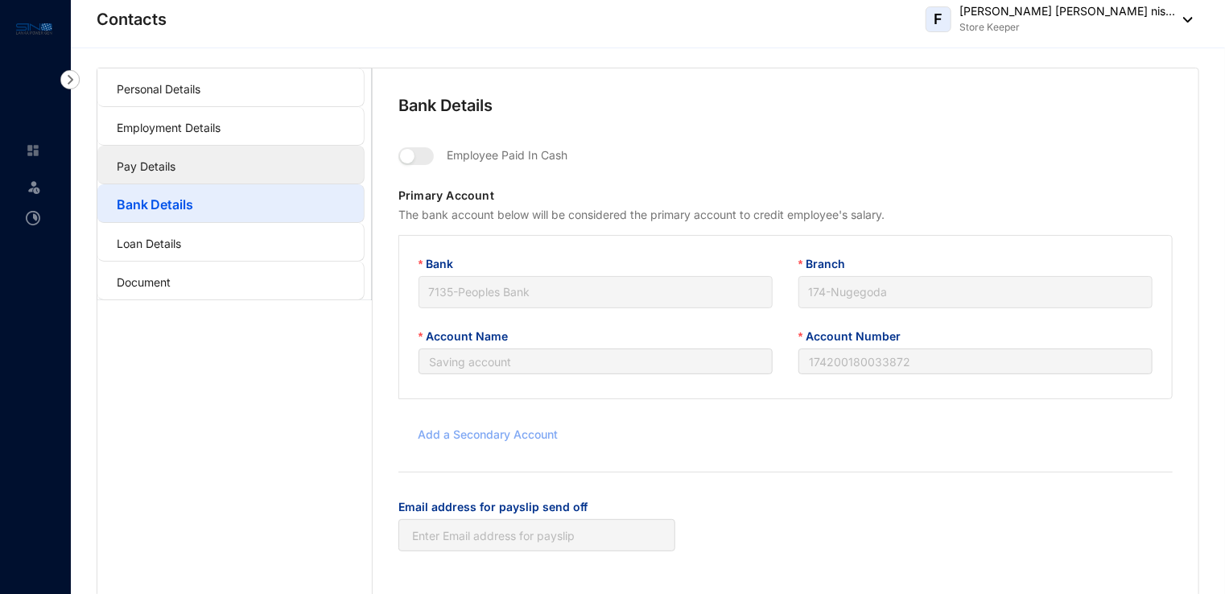
click at [176, 159] on link "Pay Details" at bounding box center [146, 166] width 59 height 14
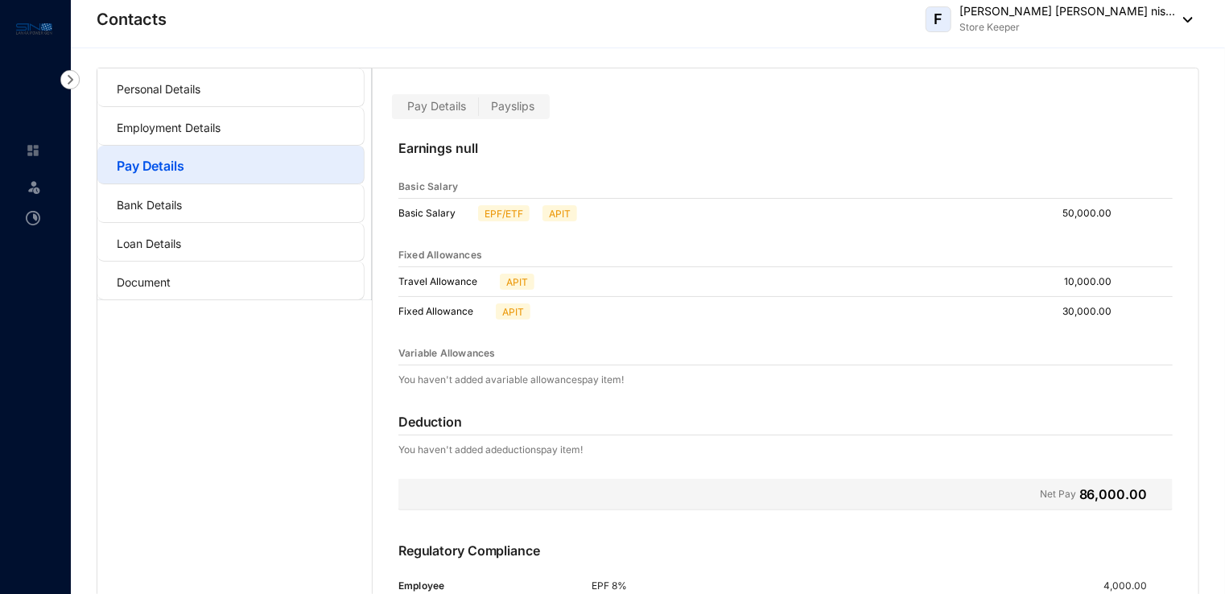
click at [502, 108] on span "Payslips" at bounding box center [512, 106] width 43 height 14
click at [479, 110] on input "Payslips" at bounding box center [479, 110] width 0 height 0
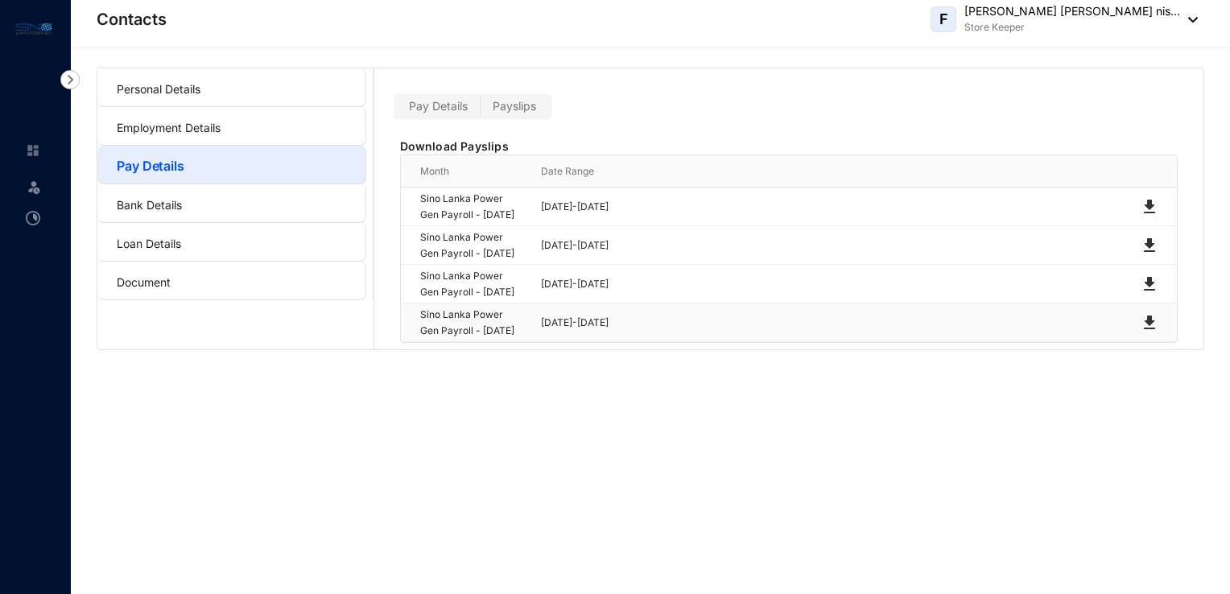
click at [1142, 332] on img at bounding box center [1149, 322] width 19 height 19
